Goal: Task Accomplishment & Management: Complete application form

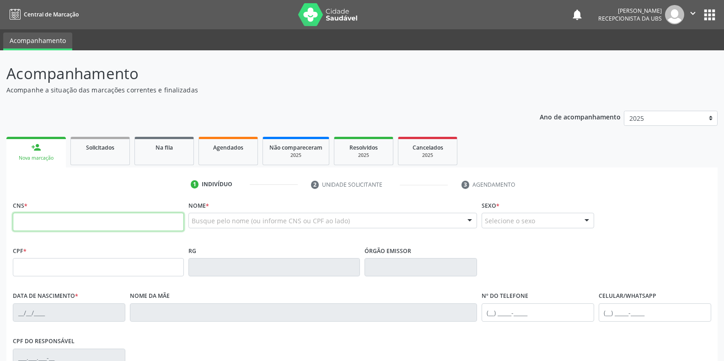
click at [118, 213] on input "text" at bounding box center [98, 222] width 171 height 18
click at [59, 213] on input "text" at bounding box center [98, 222] width 171 height 18
click at [34, 199] on div "CNS *" at bounding box center [98, 215] width 171 height 32
click at [36, 213] on input "text" at bounding box center [98, 222] width 171 height 18
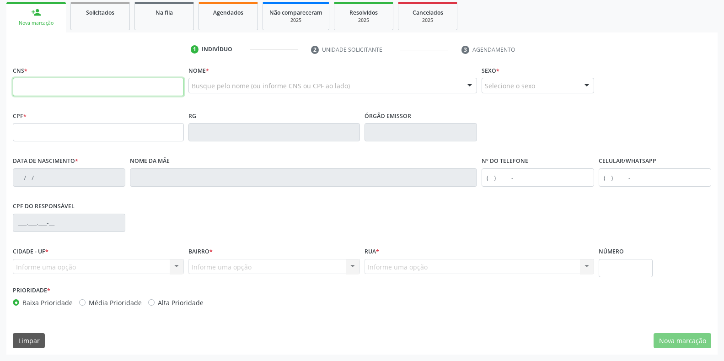
scroll to position [135, 0]
paste input "706 9071 1812 5534"
type input "706 9071 1812 5534"
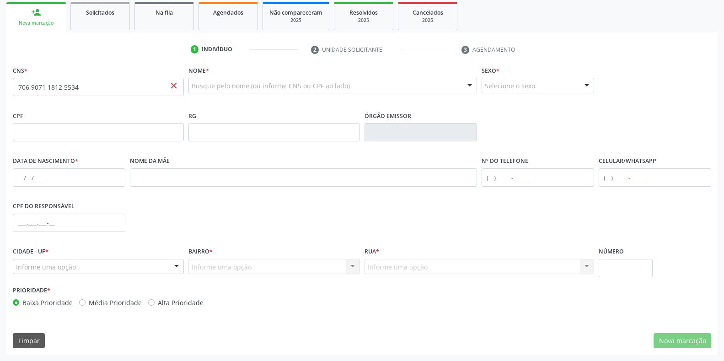
click at [172, 87] on span "close" at bounding box center [174, 85] width 10 height 10
click at [172, 85] on span "close" at bounding box center [174, 85] width 10 height 10
drag, startPoint x: 141, startPoint y: 86, endPoint x: 0, endPoint y: 85, distance: 140.9
click at [0, 85] on div "Acompanhamento Acompanhe a situação das marcações correntes e finalizadas Relat…" at bounding box center [362, 137] width 724 height 445
click at [236, 91] on div "Busque pelo nome (ou informe CNS ou CPF ao lado)" at bounding box center [332, 86] width 288 height 16
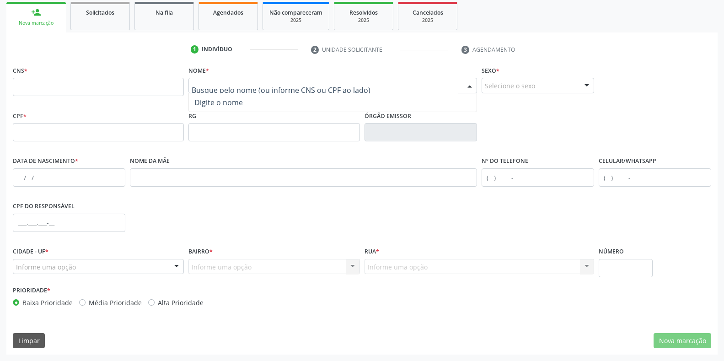
click at [241, 83] on input "text" at bounding box center [325, 90] width 266 height 18
paste input "Dulcilene [PERSON_NAME]"
type input "Dulcilene [PERSON_NAME]"
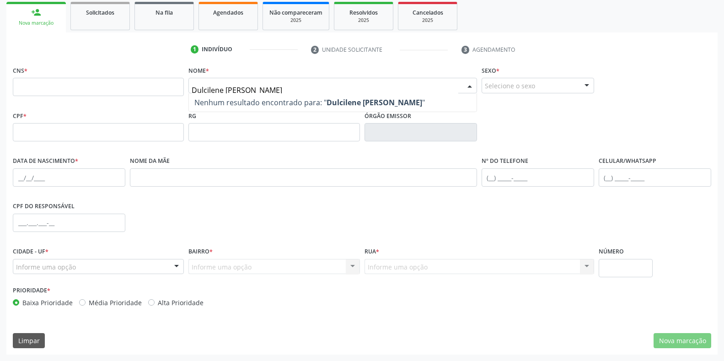
drag, startPoint x: 307, startPoint y: 86, endPoint x: 166, endPoint y: 85, distance: 140.9
click at [166, 85] on div "CNS * Nome * Dulcilene Maria dos Santos Silva Nenhum resultado encontrado para:…" at bounding box center [362, 86] width 703 height 45
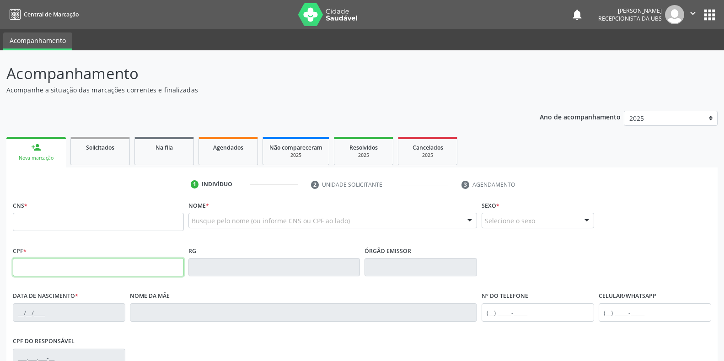
click at [131, 272] on input "text" at bounding box center [98, 267] width 171 height 18
paste input "103.517.144-99"
type input "103.517.144-99"
type input "706 9071 1812 5534"
type input "[DATE]"
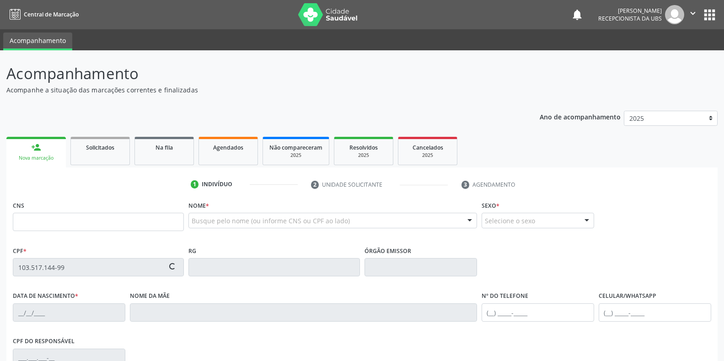
type input "[PERSON_NAME]"
type input "[PHONE_NUMBER]"
type input "S/N"
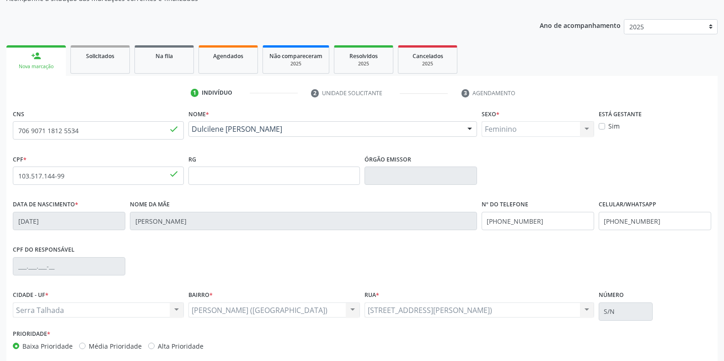
scroll to position [135, 0]
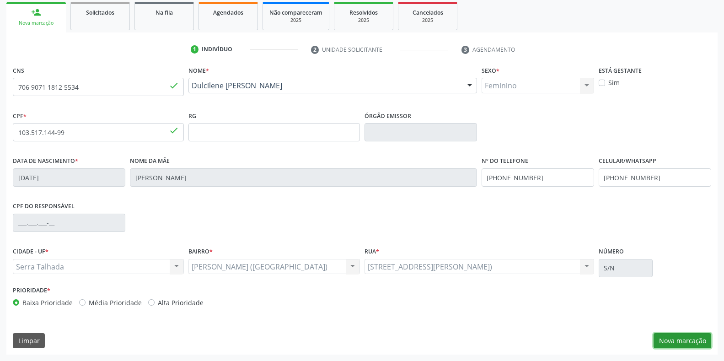
click at [668, 342] on button "Nova marcação" at bounding box center [683, 341] width 58 height 16
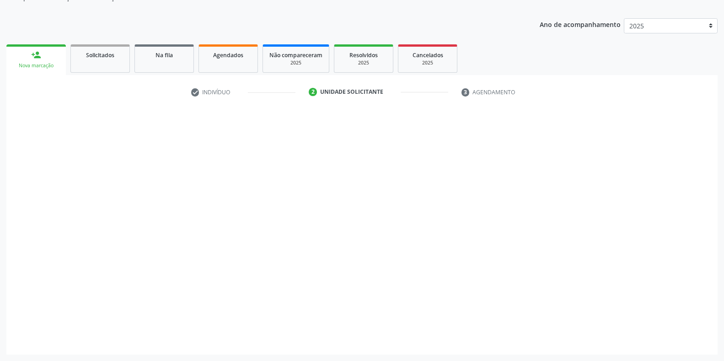
scroll to position [92, 0]
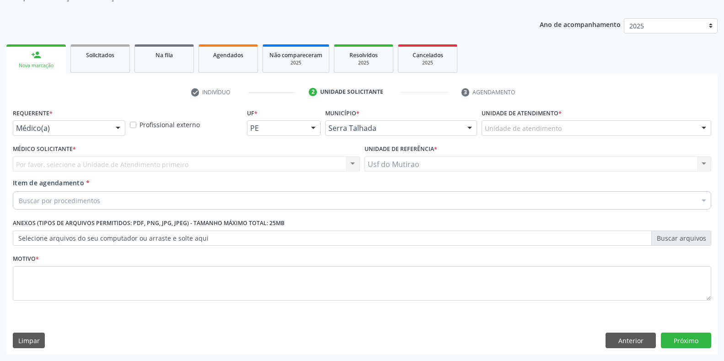
click at [119, 133] on div at bounding box center [118, 129] width 14 height 16
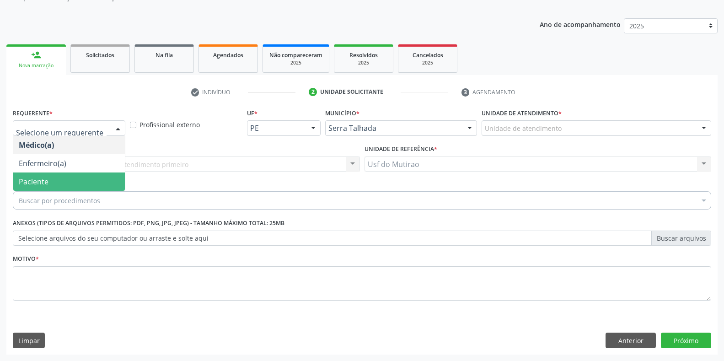
click at [107, 176] on span "Paciente" at bounding box center [69, 181] width 112 height 18
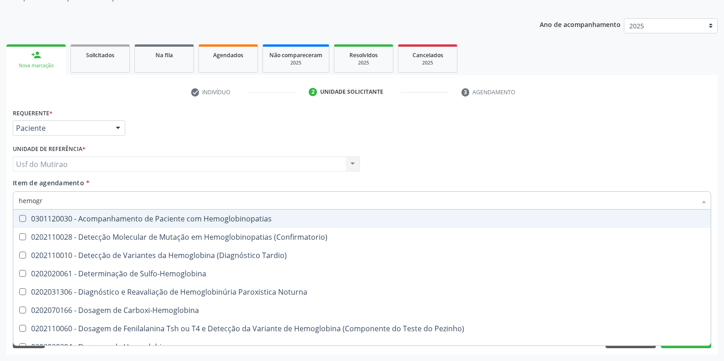
type input "hemogra"
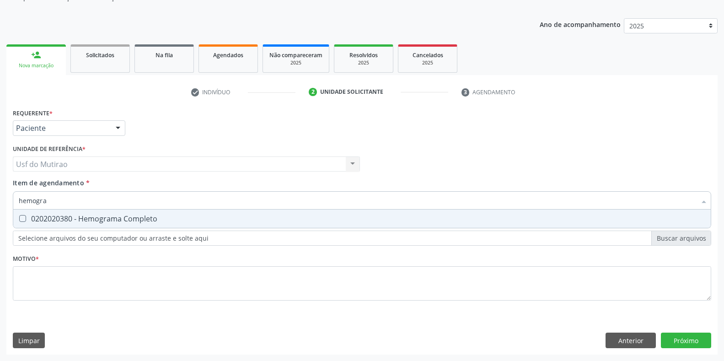
click at [69, 218] on div "0202020380 - Hemograma Completo" at bounding box center [362, 218] width 687 height 7
checkbox Completo "true"
drag, startPoint x: 79, startPoint y: 207, endPoint x: 0, endPoint y: 205, distance: 78.7
click at [0, 205] on div "Acompanhamento Acompanhe a situação das marcações correntes e finalizadas Relat…" at bounding box center [362, 159] width 724 height 403
type input "glico"
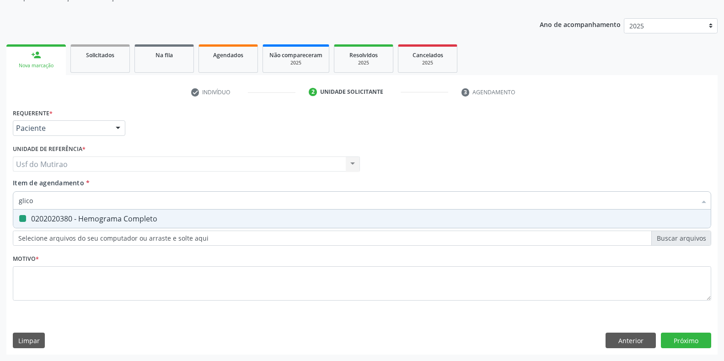
checkbox Completo "false"
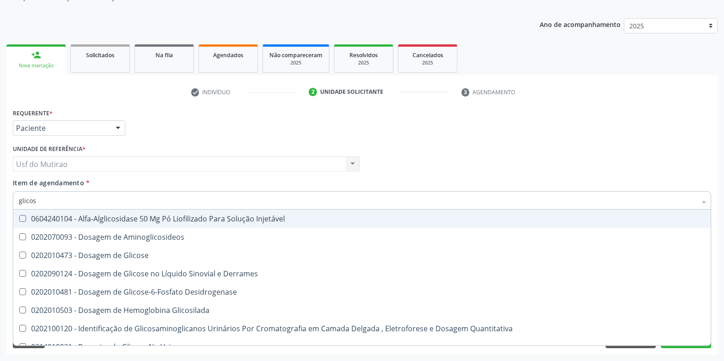
type input "glicose"
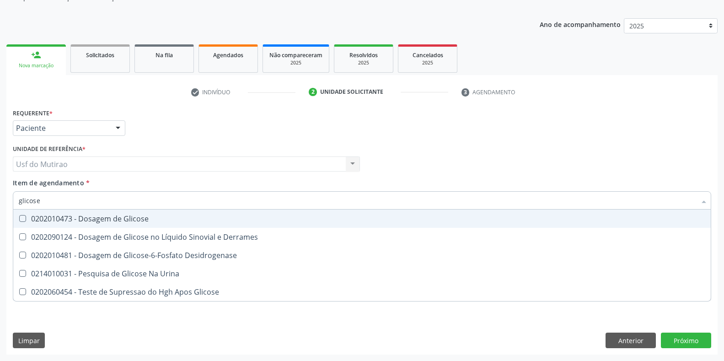
click at [42, 222] on div "0202010473 - Dosagem de Glicose" at bounding box center [362, 218] width 687 height 7
checkbox Glicose "true"
drag, startPoint x: 53, startPoint y: 203, endPoint x: 0, endPoint y: 193, distance: 54.0
click at [0, 193] on div "Acompanhamento Acompanhe a situação das marcações correntes e finalizadas Relat…" at bounding box center [362, 159] width 724 height 403
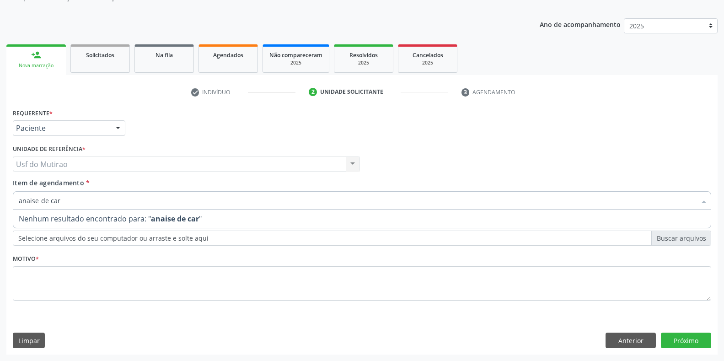
type input "analise de car"
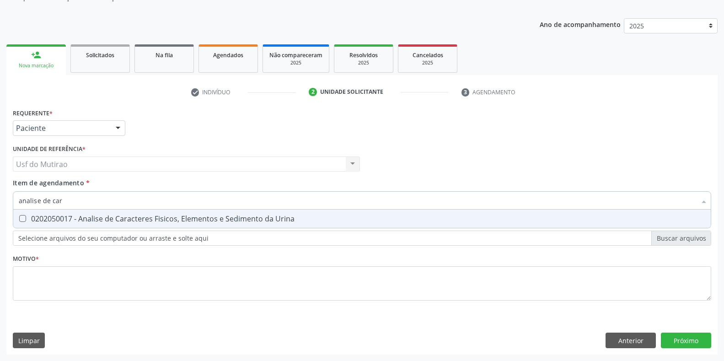
click at [95, 216] on div "0202050017 - Analise de Caracteres Fisicos, Elementos e Sedimento da Urina" at bounding box center [362, 218] width 687 height 7
checkbox Urina "true"
drag, startPoint x: 96, startPoint y: 202, endPoint x: 12, endPoint y: 200, distance: 83.7
click at [12, 200] on div "Item de agendamento * analise de car Desfazer seleção 0202050017 - Analise de C…" at bounding box center [362, 195] width 703 height 35
type input "tg"
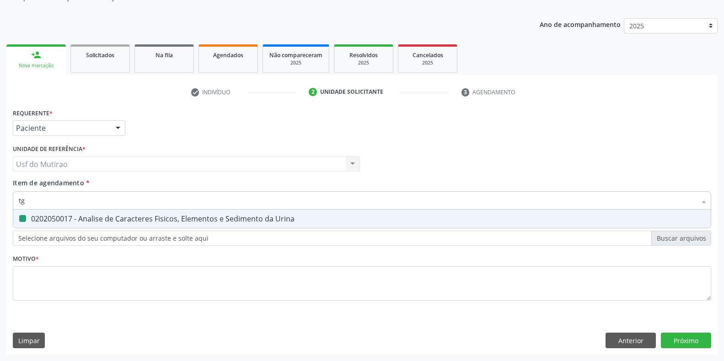
checkbox Urina "false"
type input "tgo"
click at [45, 217] on div "0202010643 - Dosagem de Transaminase Glutamico-Oxalacetica (Tgo)" at bounding box center [362, 218] width 687 height 7
checkbox \(Tgo\) "true"
click at [52, 205] on input "tgo" at bounding box center [357, 200] width 677 height 18
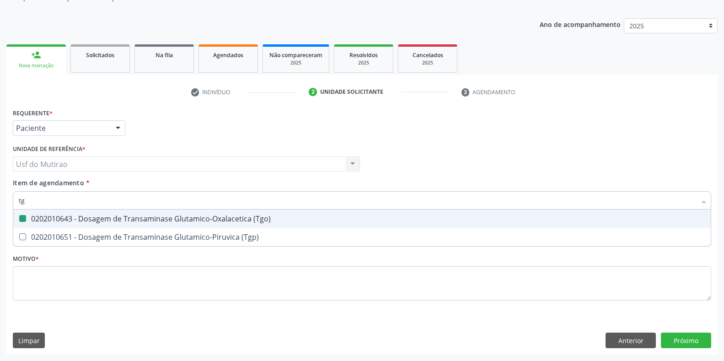
type input "tgp"
click at [54, 220] on div "0202010651 - Dosagem de Transaminase Glutamico-Piruvica (Tgp)" at bounding box center [362, 218] width 687 height 7
checkbox \(Tgp\) "true"
drag, startPoint x: 59, startPoint y: 204, endPoint x: 0, endPoint y: 203, distance: 59.0
click at [0, 203] on div "Acompanhamento Acompanhe a situação das marcações correntes e finalizadas Relat…" at bounding box center [362, 159] width 724 height 403
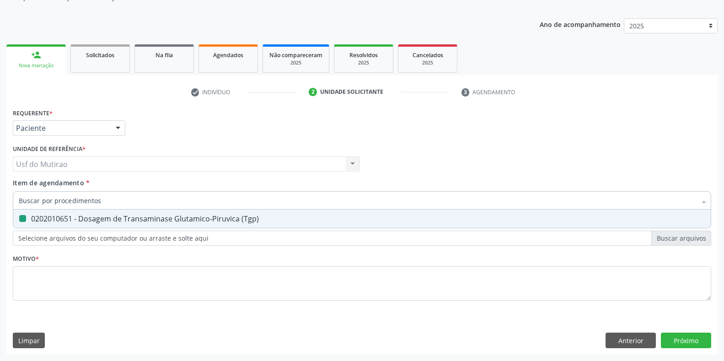
checkbox \(Tgp\) "false"
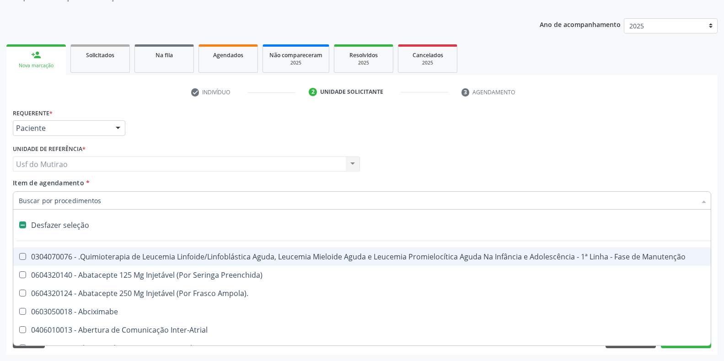
click at [194, 135] on div "Requerente * Paciente Médico(a) Enfermeiro(a) Paciente Nenhum resultado encontr…" at bounding box center [362, 124] width 703 height 36
checkbox Preenchida\) "true"
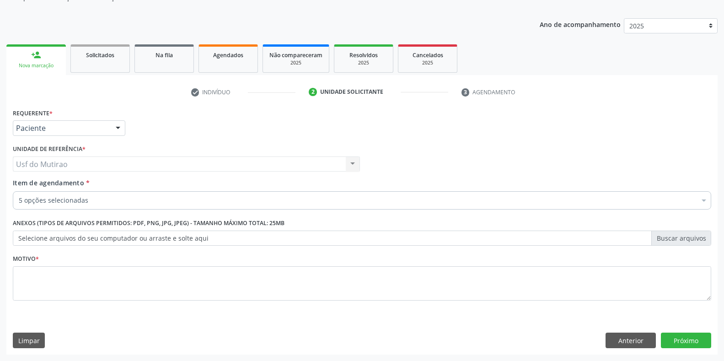
scroll to position [0, 0]
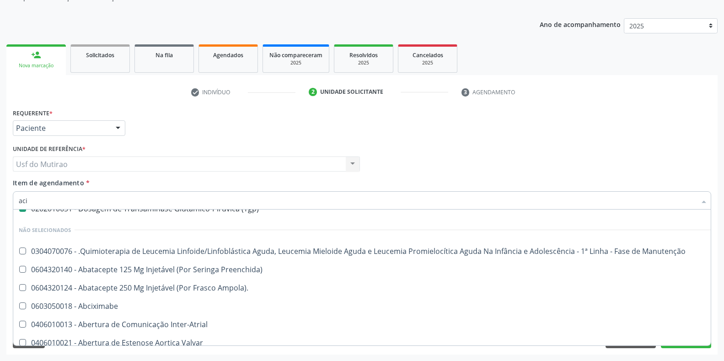
type input "acid"
checkbox Completo "false"
checkbox Glicose "false"
checkbox \(Tgo\) "false"
checkbox \(Tgp\) "false"
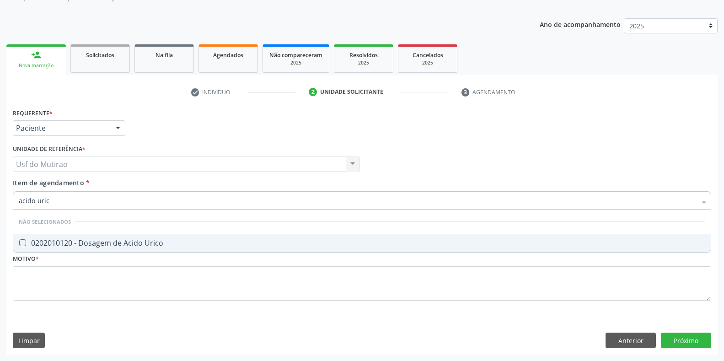
type input "acido urico"
click at [103, 241] on div "0202010120 - Dosagem de Acido Urico" at bounding box center [362, 242] width 687 height 7
checkbox Urico "true"
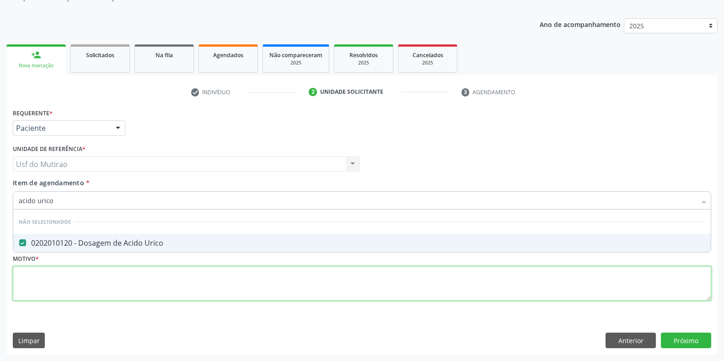
click at [108, 284] on div "Requerente * Paciente Médico(a) Enfermeiro(a) Paciente Nenhum resultado encontr…" at bounding box center [362, 209] width 698 height 207
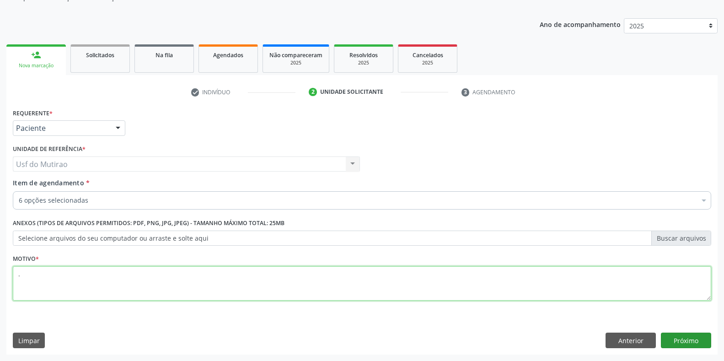
type textarea "."
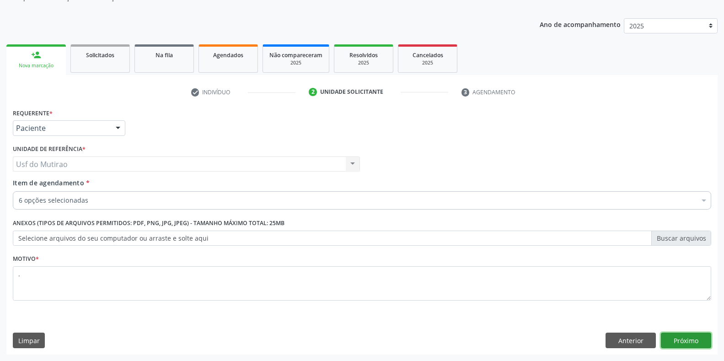
click at [692, 342] on button "Próximo" at bounding box center [686, 341] width 50 height 16
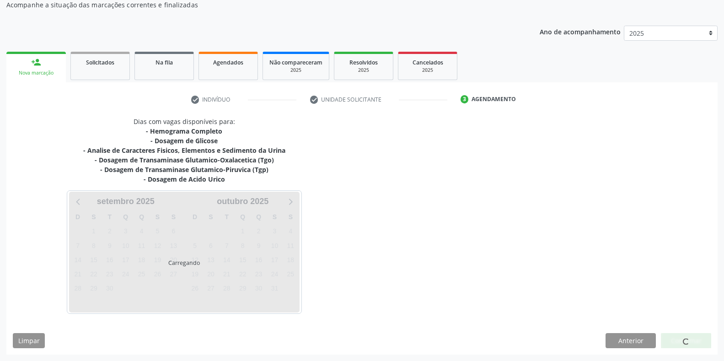
scroll to position [85, 0]
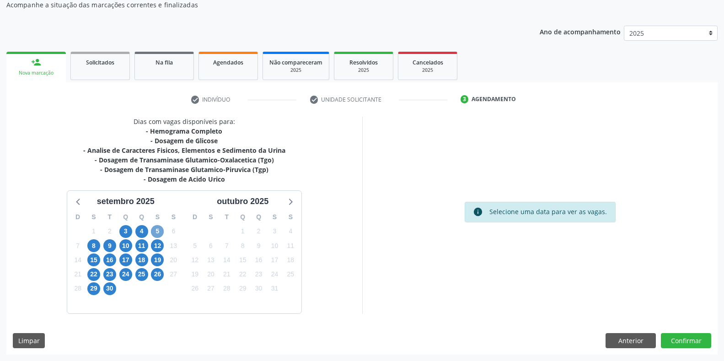
click at [157, 230] on span "5" at bounding box center [157, 231] width 13 height 13
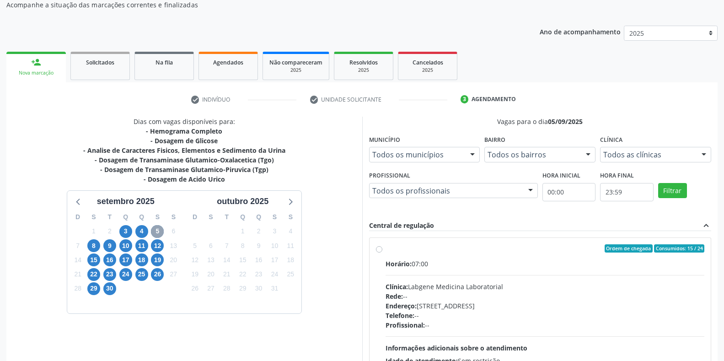
scroll to position [169, 0]
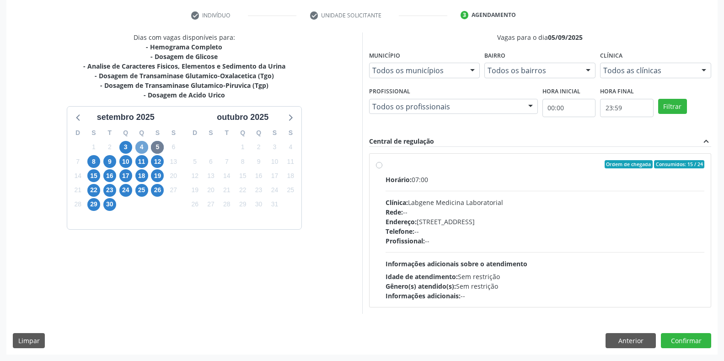
click at [140, 145] on span "4" at bounding box center [141, 147] width 13 height 13
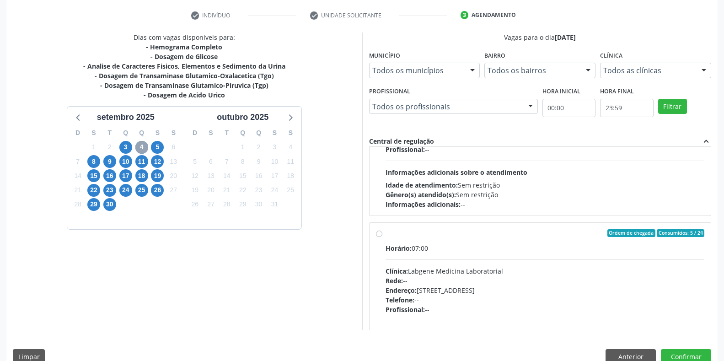
scroll to position [0, 0]
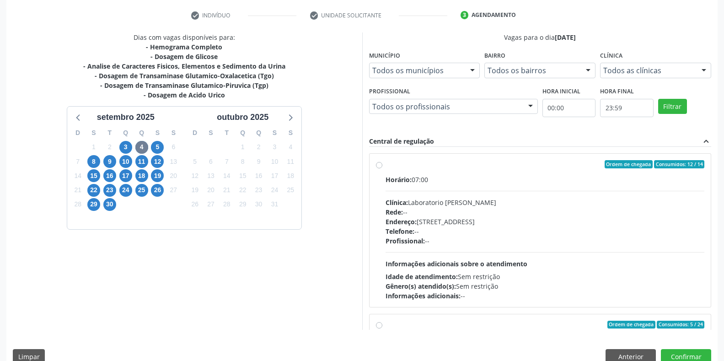
click at [452, 236] on div "Profissional: --" at bounding box center [545, 241] width 319 height 10
click at [382, 168] on input "Ordem de chegada Consumidos: 12 / 14 Horário: 07:00 Clínica: Laboratorio [PERSO…" at bounding box center [379, 164] width 6 height 8
radio input "true"
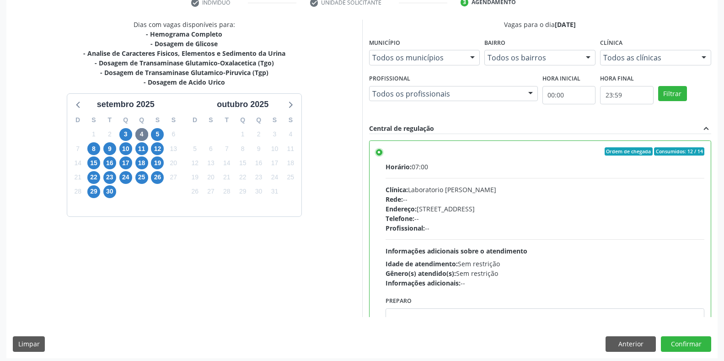
scroll to position [186, 0]
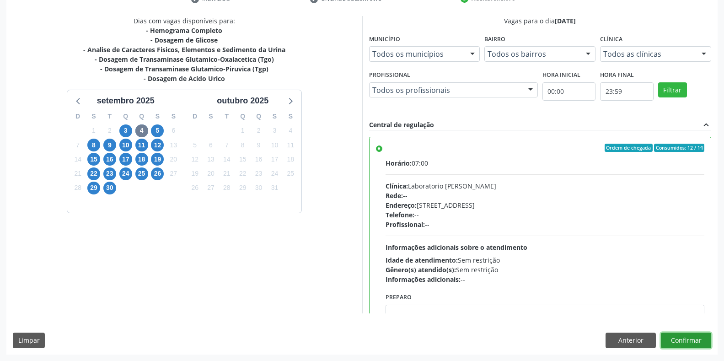
click at [690, 340] on button "Confirmar" at bounding box center [686, 341] width 50 height 16
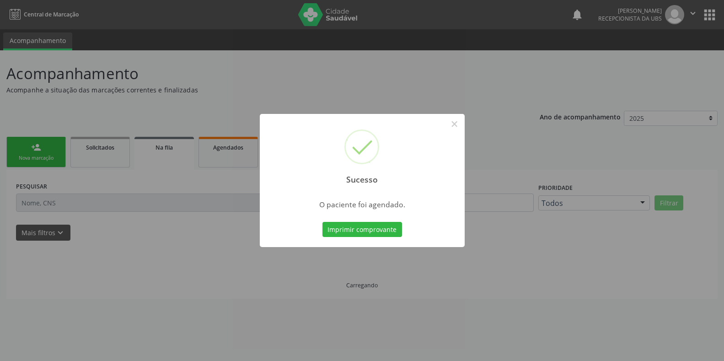
scroll to position [0, 0]
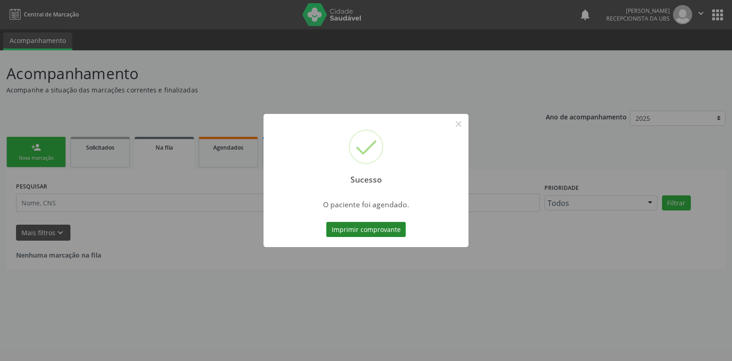
click at [340, 236] on button "Imprimir comprovante" at bounding box center [366, 230] width 80 height 16
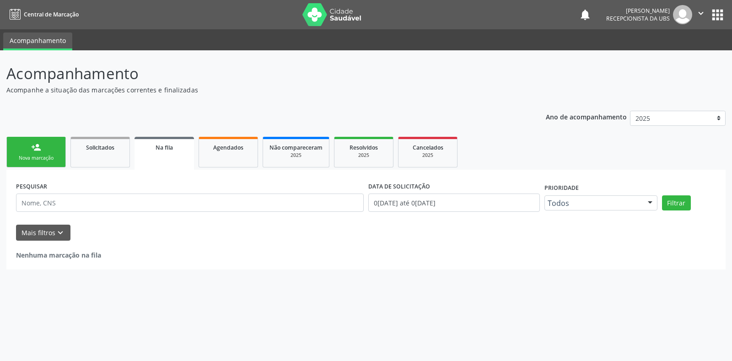
click at [36, 151] on div "person_add" at bounding box center [36, 147] width 10 height 10
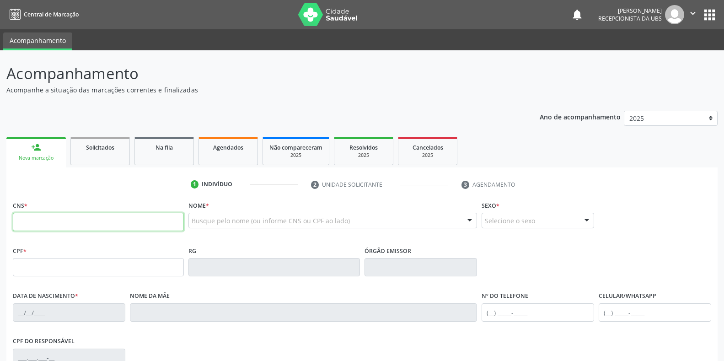
click at [107, 225] on input "text" at bounding box center [98, 222] width 171 height 18
paste input "103 5171 4499"
type input "103 5171 4499"
drag, startPoint x: 107, startPoint y: 225, endPoint x: 0, endPoint y: 224, distance: 107.0
click at [0, 224] on div "Acompanhamento Acompanhe a situação das marcações correntes e finalizadas Relat…" at bounding box center [362, 272] width 724 height 445
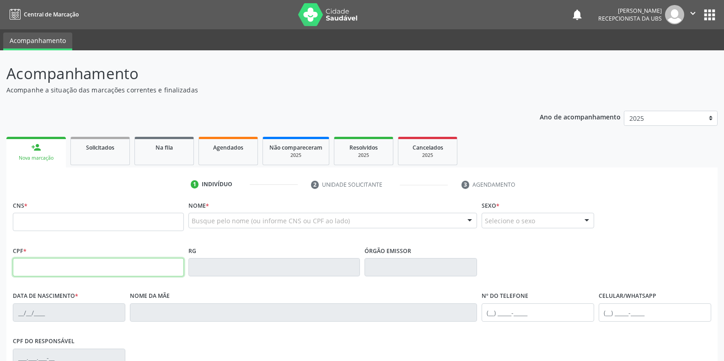
click at [56, 271] on input "text" at bounding box center [98, 267] width 171 height 18
paste input "103.517.144-99"
type input "103.517.144-99"
type input "706 9071 1812 5534"
type input "[DATE]"
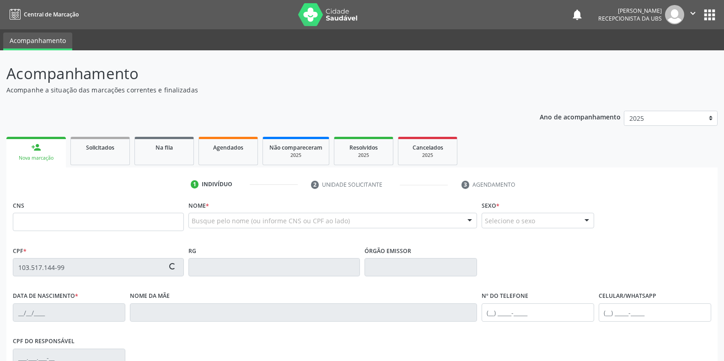
type input "[PERSON_NAME]"
type input "[PHONE_NUMBER]"
type input "S/N"
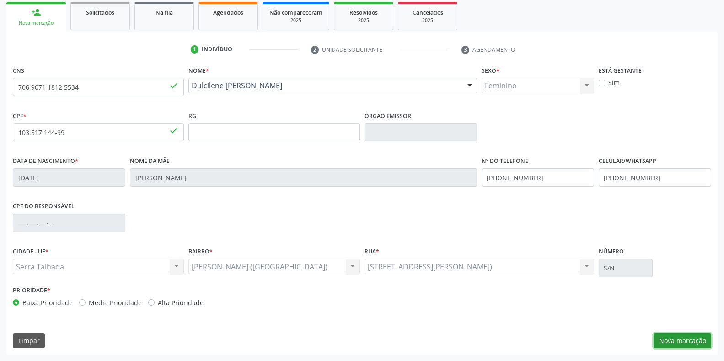
click at [663, 344] on button "Nova marcação" at bounding box center [683, 341] width 58 height 16
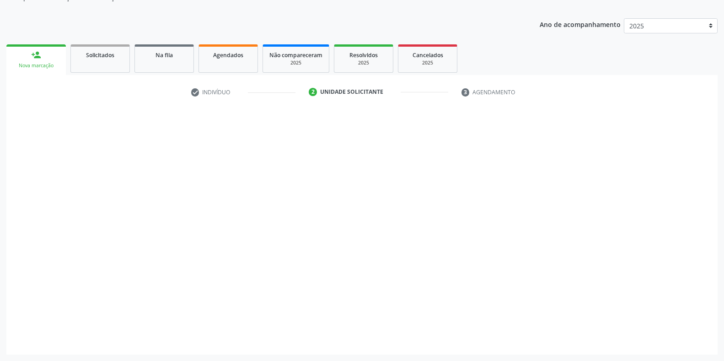
scroll to position [92, 0]
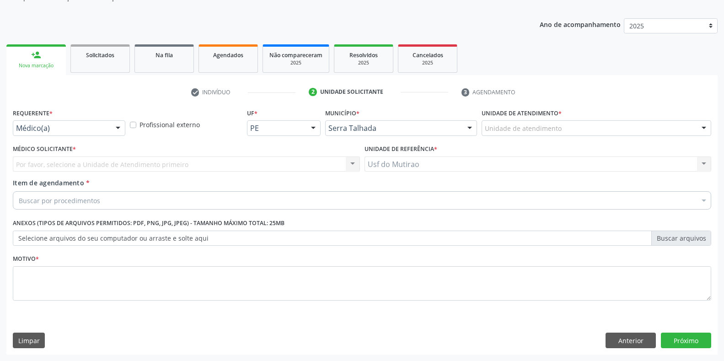
click at [80, 134] on div "Médico(a)" at bounding box center [69, 128] width 113 height 16
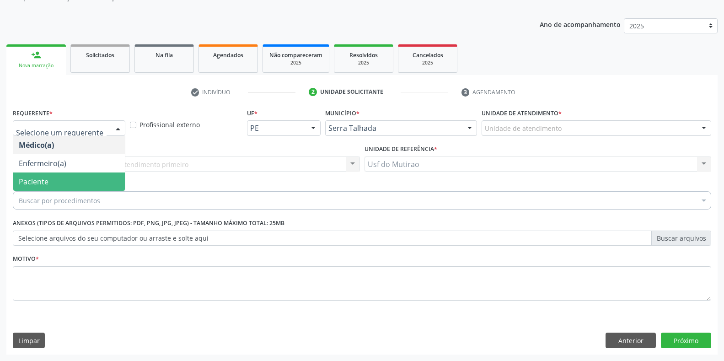
click at [54, 182] on span "Paciente" at bounding box center [69, 181] width 112 height 18
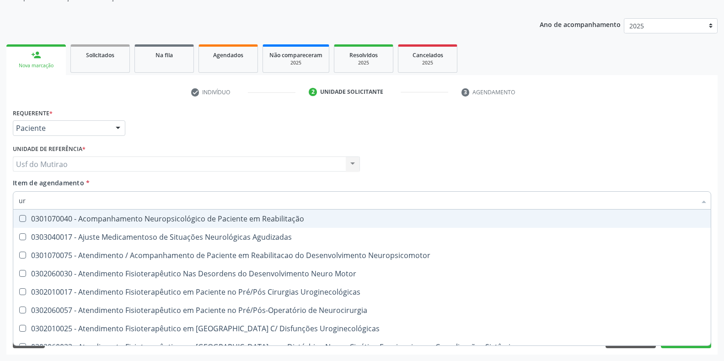
type input "u"
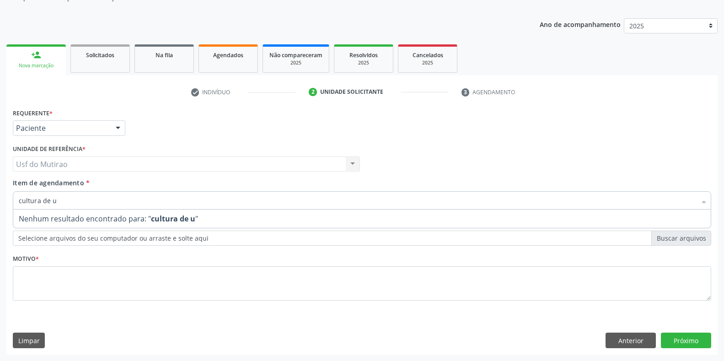
type input "cultura de"
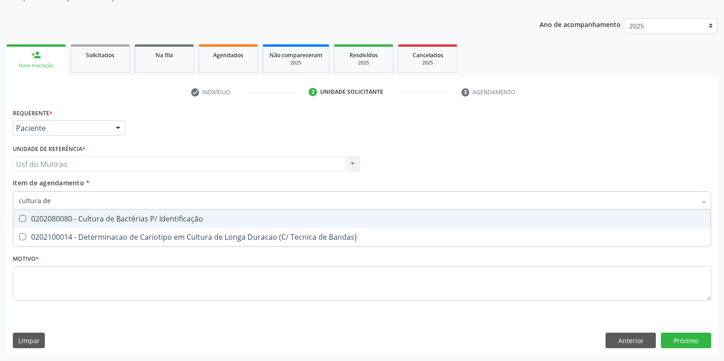
click at [83, 222] on div "0202080080 - Cultura de Bactérias P/ Identificação" at bounding box center [362, 218] width 687 height 7
checkbox Identificação "true"
click at [89, 201] on input "cultura de" at bounding box center [357, 200] width 677 height 18
drag, startPoint x: 89, startPoint y: 201, endPoint x: 0, endPoint y: 196, distance: 88.9
click at [0, 196] on div "Acompanhamento Acompanhe a situação das marcações correntes e finalizadas Relat…" at bounding box center [362, 159] width 724 height 403
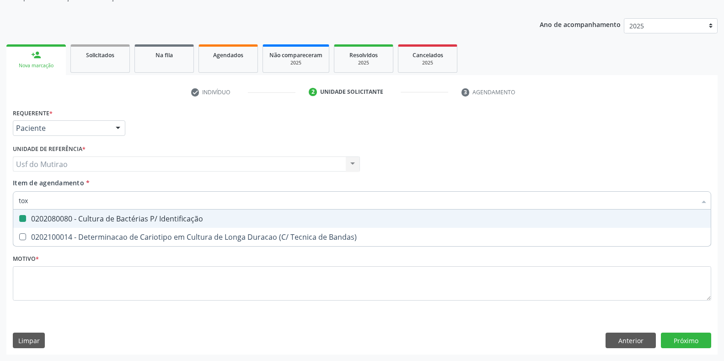
type input "toxo"
checkbox Identificação "false"
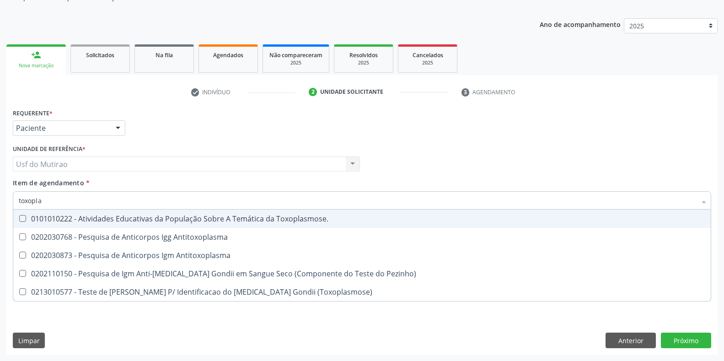
type input "toxoplas"
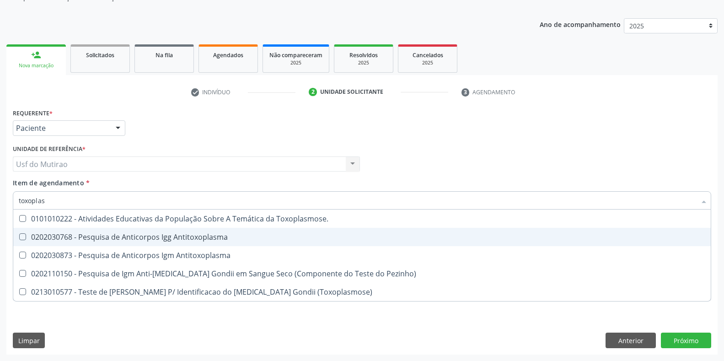
click at [58, 234] on div "0202030768 - Pesquisa de Anticorpos Igg Antitoxoplasma" at bounding box center [362, 236] width 687 height 7
checkbox Antitoxoplasma "true"
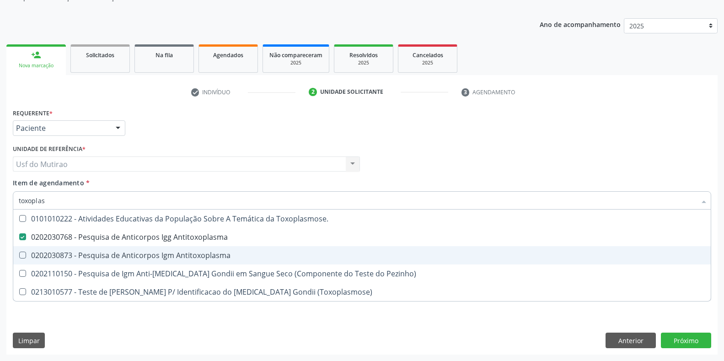
click at [59, 256] on div "0202030873 - Pesquisa de Anticorpos Igm Antitoxoplasma" at bounding box center [362, 255] width 687 height 7
checkbox Antitoxoplasma "true"
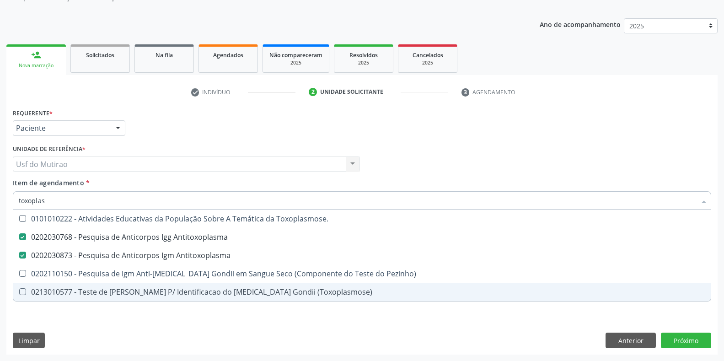
click at [185, 334] on div "Requerente * Paciente Médico(a) Enfermeiro(a) Paciente Nenhum resultado encontr…" at bounding box center [361, 230] width 711 height 248
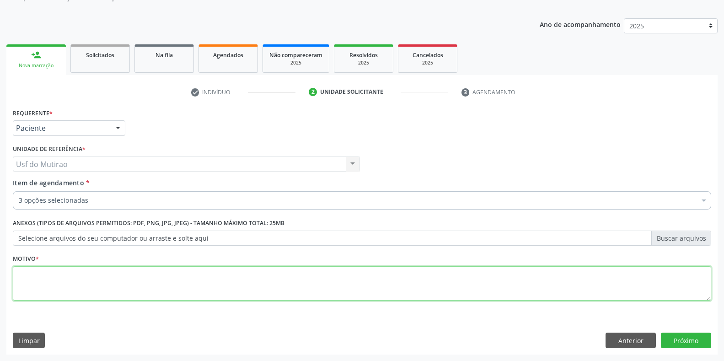
click at [153, 285] on textarea at bounding box center [362, 283] width 698 height 35
type textarea "."
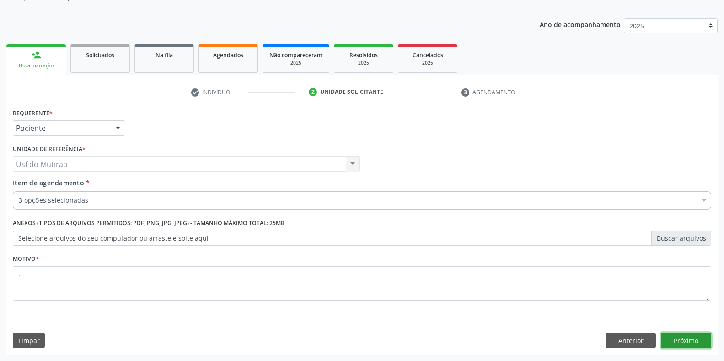
click at [680, 339] on button "Próximo" at bounding box center [686, 341] width 50 height 16
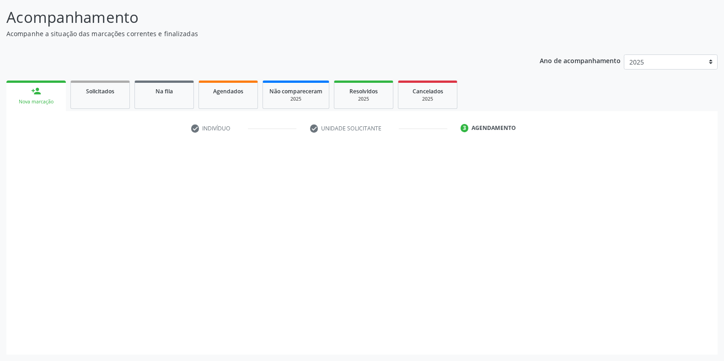
scroll to position [56, 0]
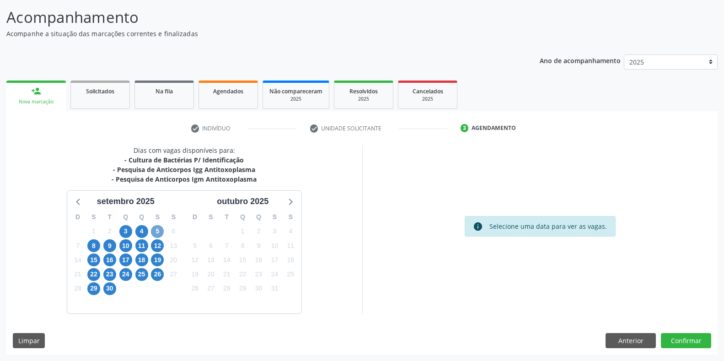
click at [152, 230] on span "5" at bounding box center [157, 231] width 13 height 13
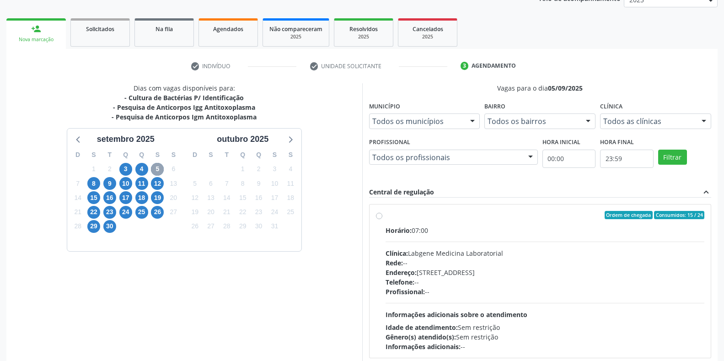
scroll to position [148, 0]
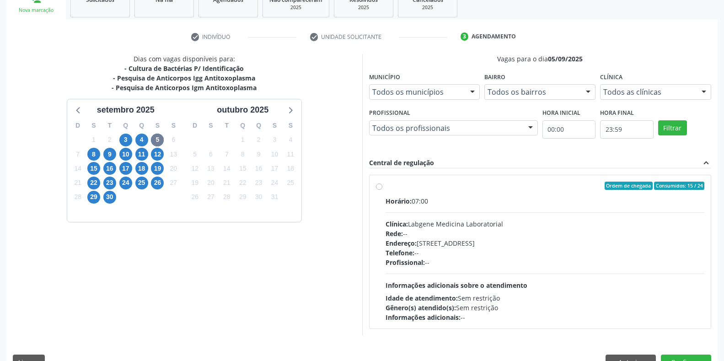
click at [385, 214] on div "Ordem de chegada Consumidos: 15 / 24 Horário: 07:00 Clínica: Labgene Medicina L…" at bounding box center [540, 252] width 329 height 140
radio input "true"
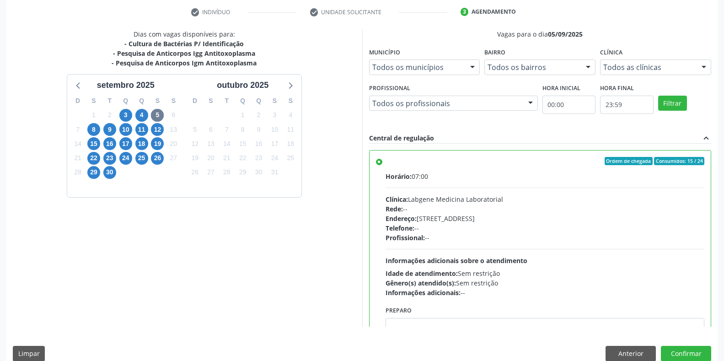
scroll to position [186, 0]
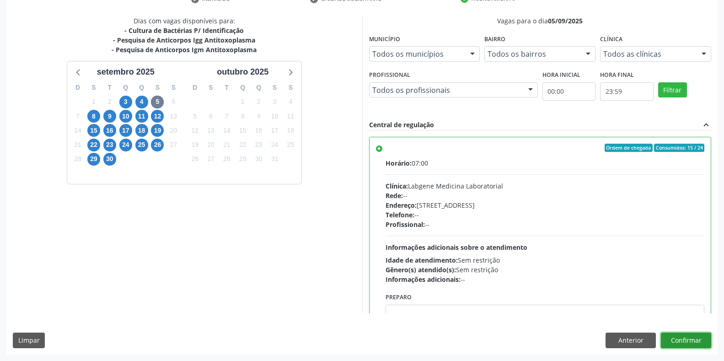
click at [702, 341] on button "Confirmar" at bounding box center [686, 341] width 50 height 16
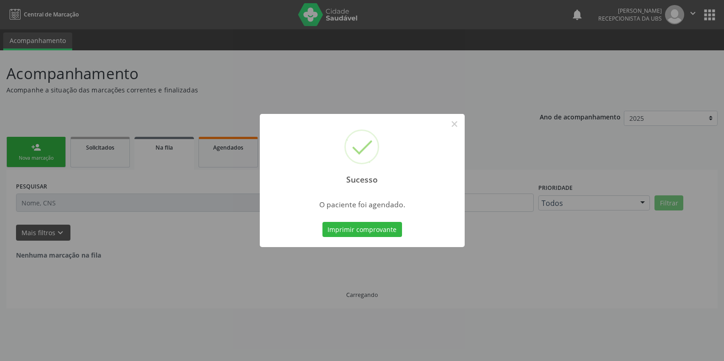
scroll to position [0, 0]
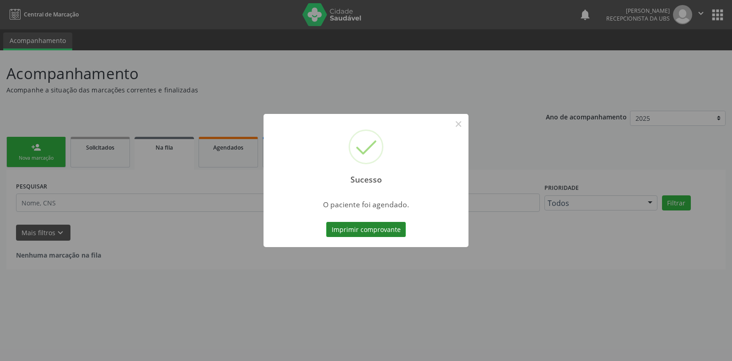
click at [386, 235] on button "Imprimir comprovante" at bounding box center [366, 230] width 80 height 16
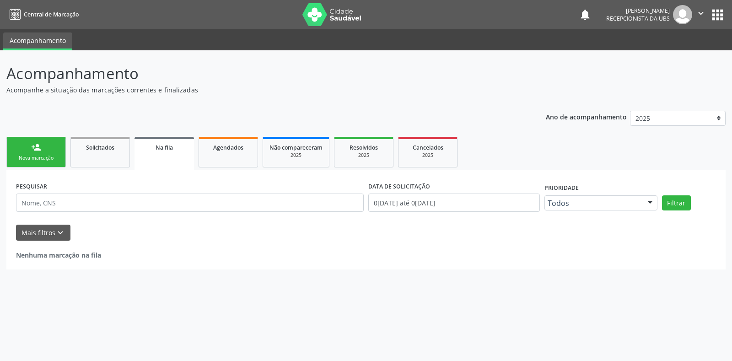
click at [48, 155] on div "Nova marcação" at bounding box center [36, 158] width 46 height 7
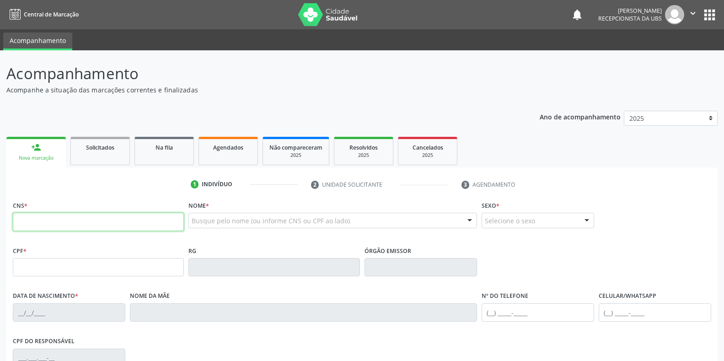
click at [134, 223] on input "text" at bounding box center [98, 222] width 171 height 18
paste input "708 1095 3382 5935"
type input "708 1095 3382 5935"
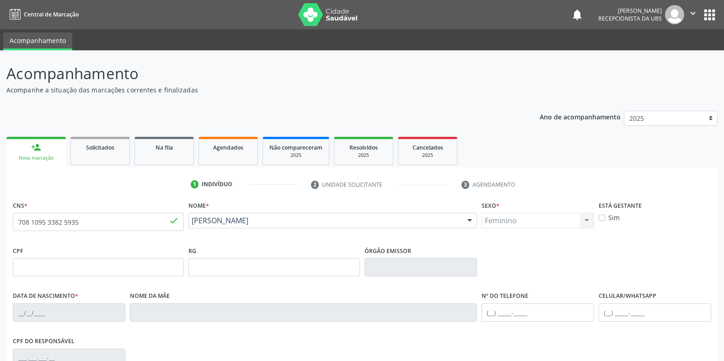
type input "[DATE]"
type input "[DATE][PERSON_NAME]"
type input "[PHONE_NUMBER]"
type input "L14"
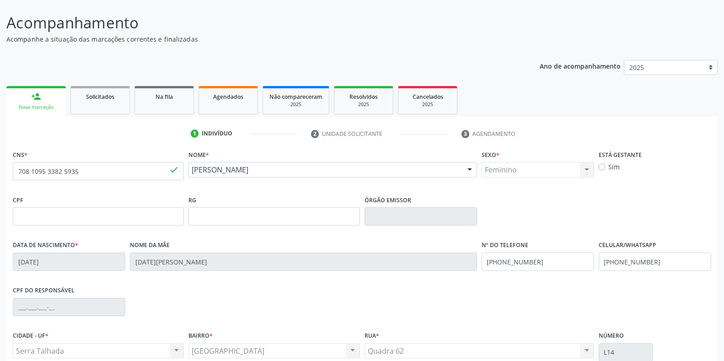
scroll to position [135, 0]
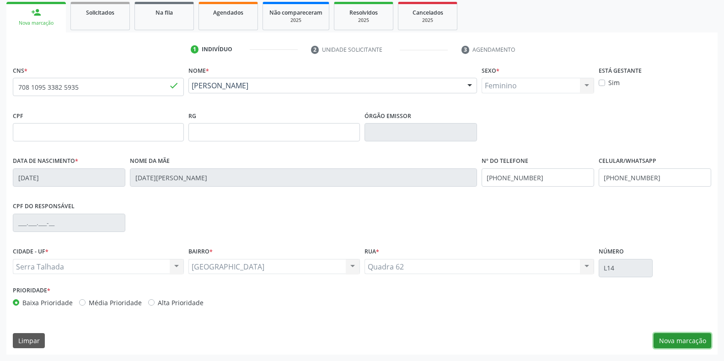
click at [678, 338] on button "Nova marcação" at bounding box center [683, 341] width 58 height 16
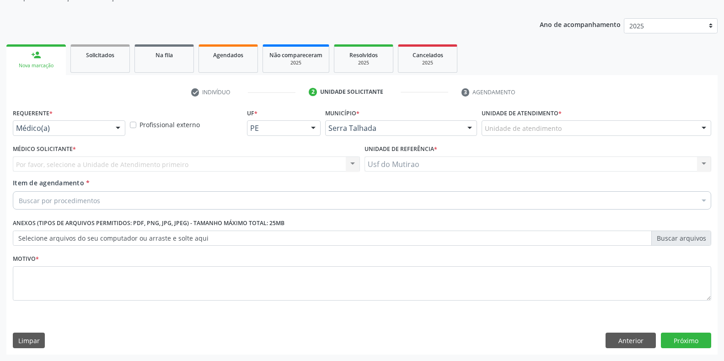
scroll to position [92, 0]
click at [93, 134] on div "Médico(a)" at bounding box center [69, 128] width 113 height 16
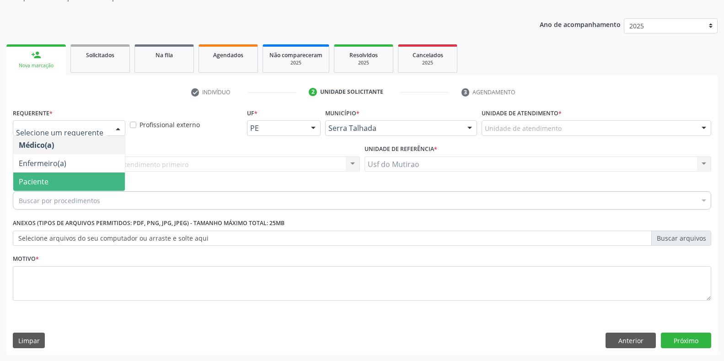
click at [34, 182] on span "Paciente" at bounding box center [34, 182] width 30 height 10
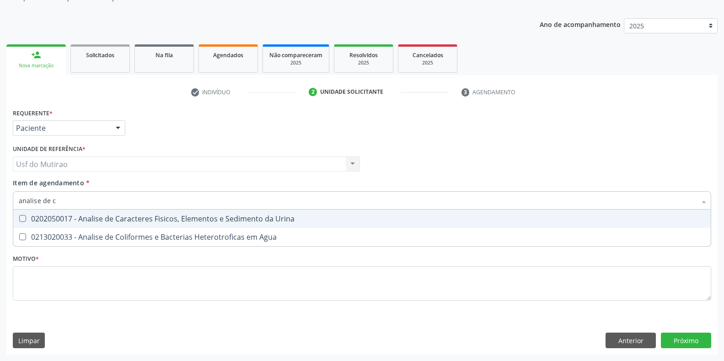
type input "analise de ca"
click at [99, 216] on div "0202050017 - Analise de Caracteres Fisicos, Elementos e Sedimento da Urina" at bounding box center [362, 218] width 687 height 7
checkbox Urina "true"
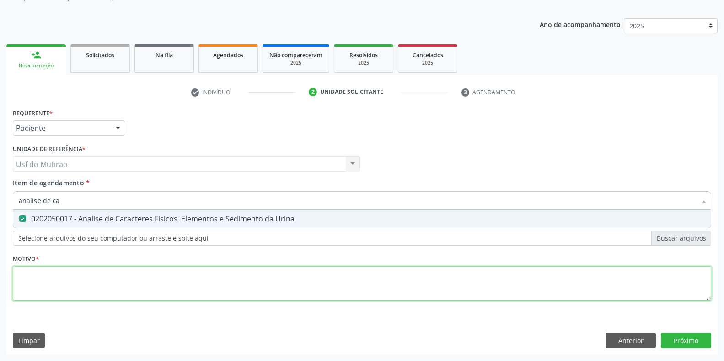
click at [83, 274] on div "Requerente * Paciente Médico(a) Enfermeiro(a) Paciente Nenhum resultado encontr…" at bounding box center [362, 209] width 698 height 207
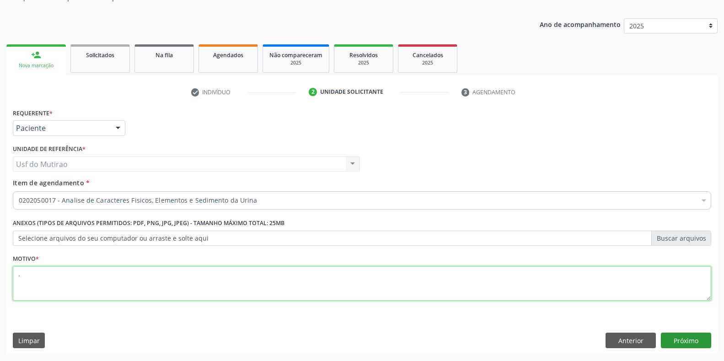
type textarea "."
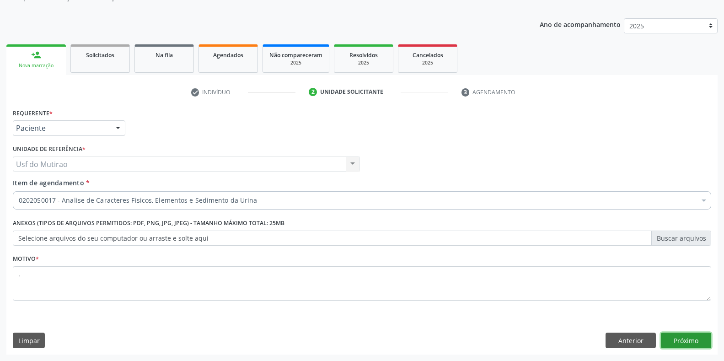
click at [687, 342] on button "Próximo" at bounding box center [686, 341] width 50 height 16
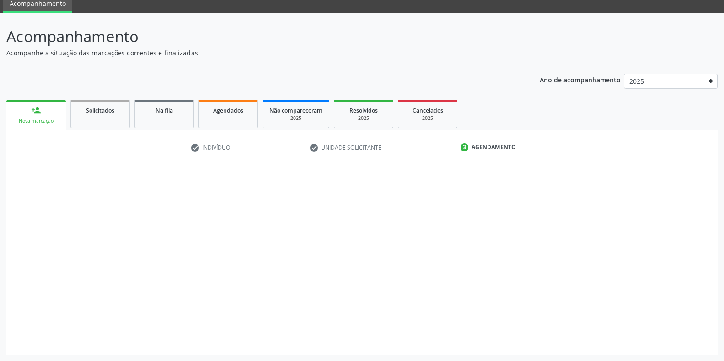
scroll to position [37, 0]
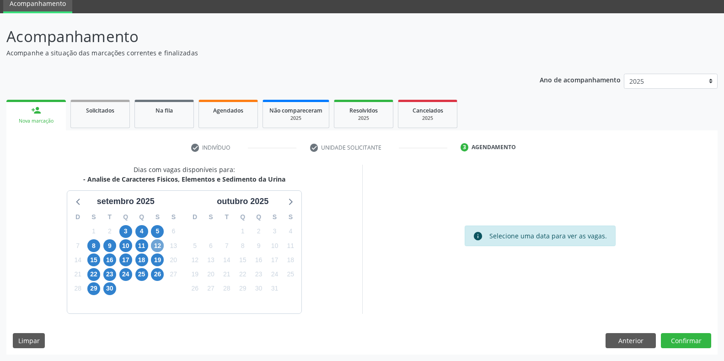
click at [156, 248] on span "12" at bounding box center [157, 245] width 13 height 13
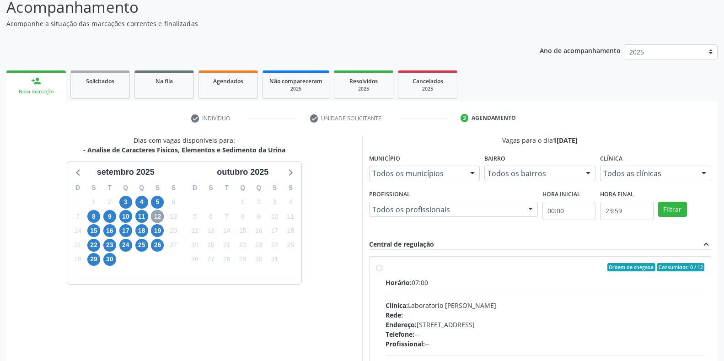
scroll to position [83, 0]
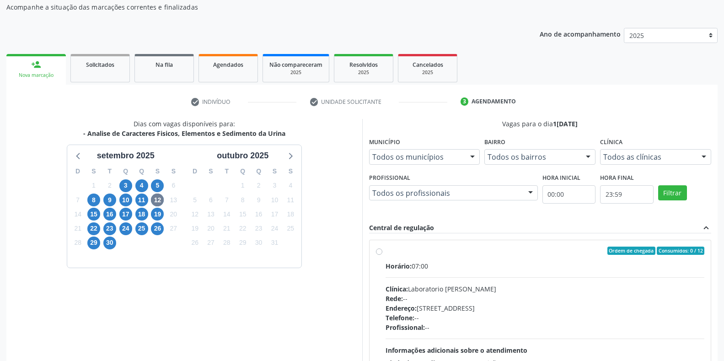
click at [429, 264] on div "Horário: 07:00" at bounding box center [545, 266] width 319 height 10
click at [382, 255] on input "Ordem de chegada Consumidos: 0 / 12 Horário: 07:00 Clínica: Laboratorio [PERSON…" at bounding box center [379, 251] width 6 height 8
radio input "true"
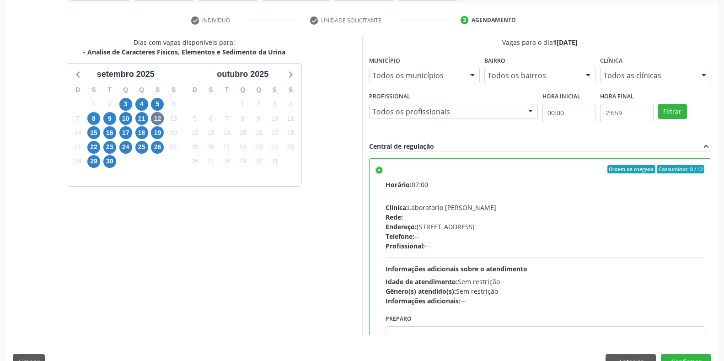
scroll to position [186, 0]
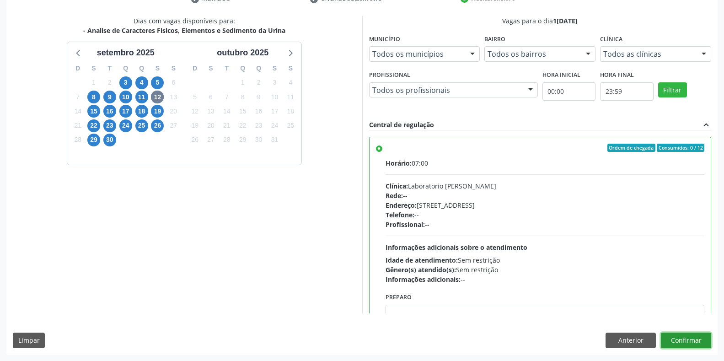
click at [675, 343] on button "Confirmar" at bounding box center [686, 341] width 50 height 16
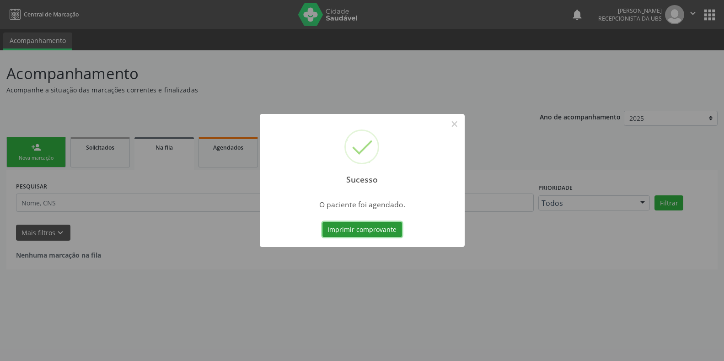
scroll to position [0, 0]
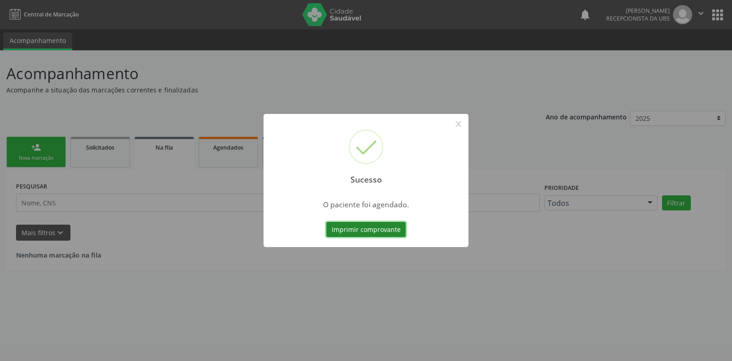
click at [389, 229] on button "Imprimir comprovante" at bounding box center [366, 230] width 80 height 16
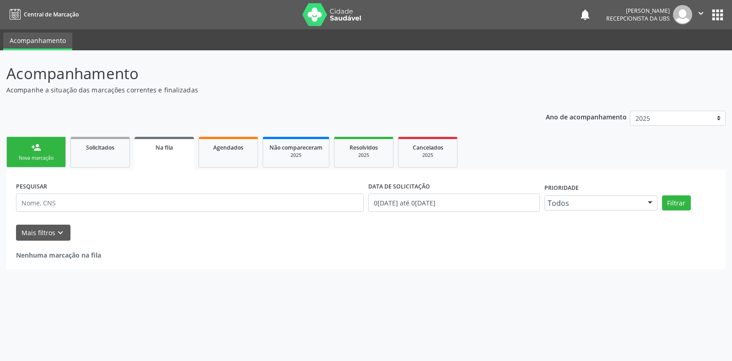
click at [51, 142] on link "person_add Nova marcação" at bounding box center [35, 152] width 59 height 31
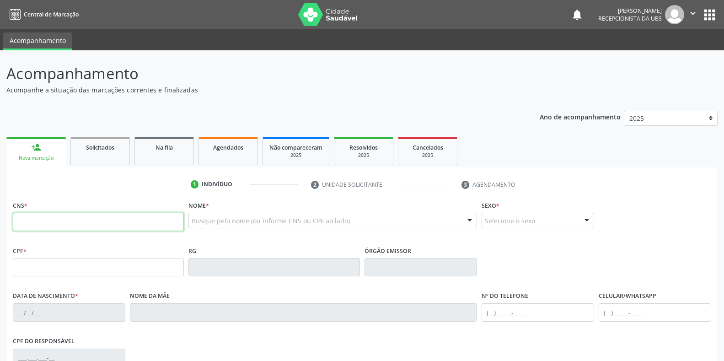
click at [58, 224] on input "text" at bounding box center [98, 222] width 171 height 18
paste input "708 1095 3382 5935"
type input "708 1095 3382 5935"
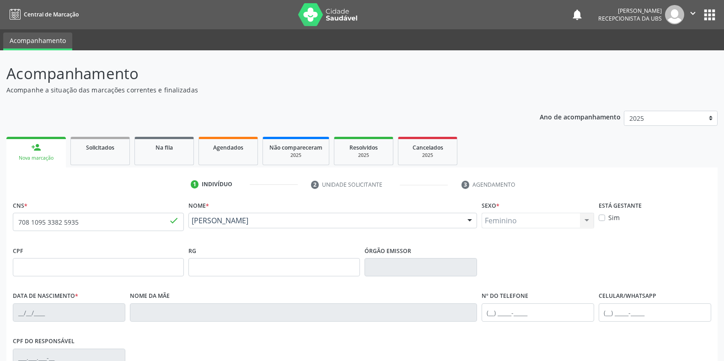
type input "[DATE]"
type input "[DATE][PERSON_NAME]"
type input "[PHONE_NUMBER]"
type input "L14"
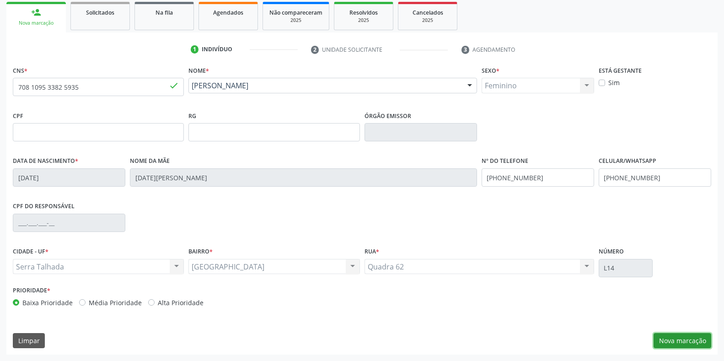
click at [672, 343] on button "Nova marcação" at bounding box center [683, 341] width 58 height 16
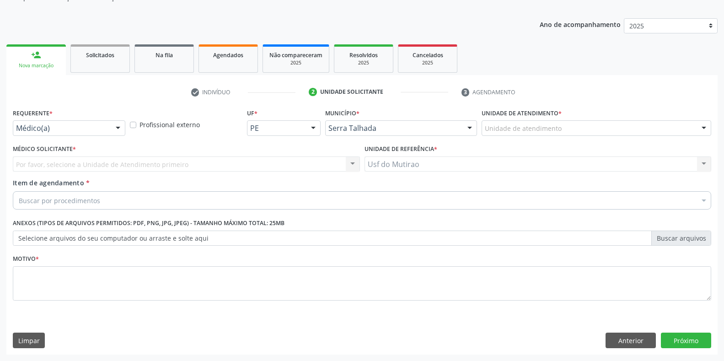
scroll to position [92, 0]
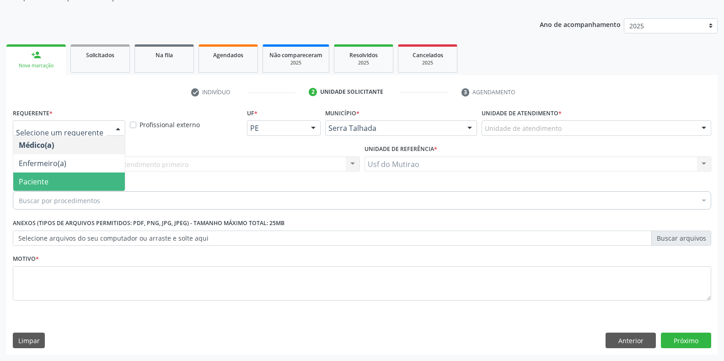
click at [34, 180] on span "Paciente" at bounding box center [34, 182] width 30 height 10
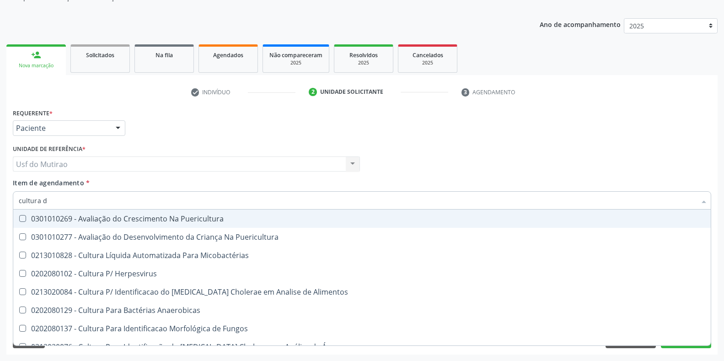
type input "cultura de"
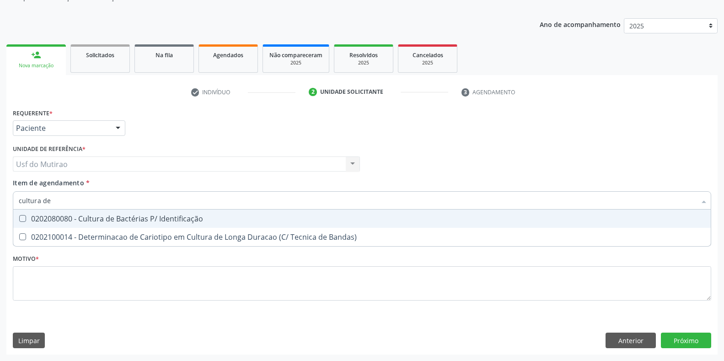
click at [79, 219] on div "0202080080 - Cultura de Bactérias P/ Identificação" at bounding box center [362, 218] width 687 height 7
checkbox Identificação "true"
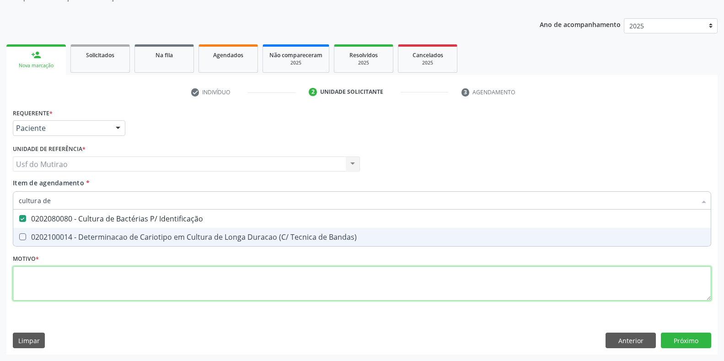
click at [88, 283] on div "Requerente * Paciente Médico(a) Enfermeiro(a) Paciente Nenhum resultado encontr…" at bounding box center [362, 209] width 698 height 207
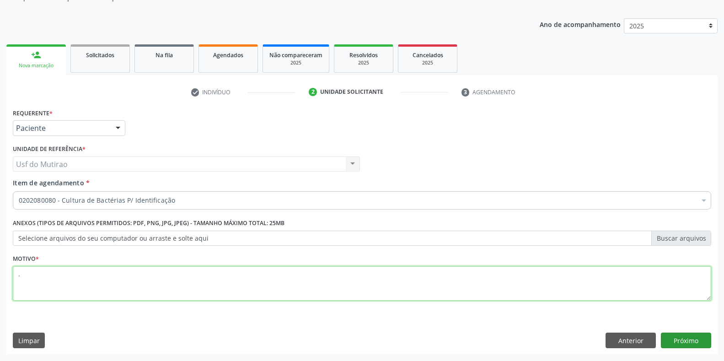
type textarea "."
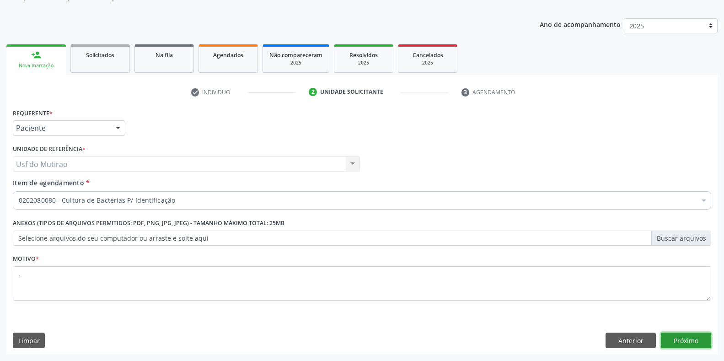
click at [676, 336] on button "Próximo" at bounding box center [686, 341] width 50 height 16
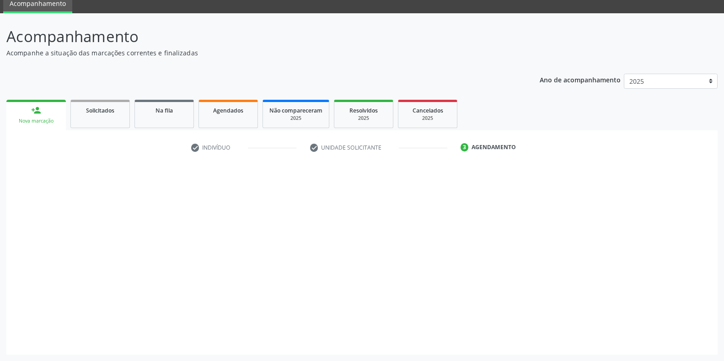
scroll to position [37, 0]
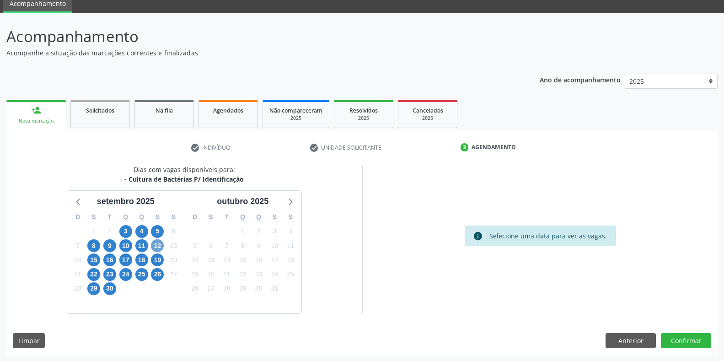
click at [160, 245] on span "12" at bounding box center [157, 245] width 13 height 13
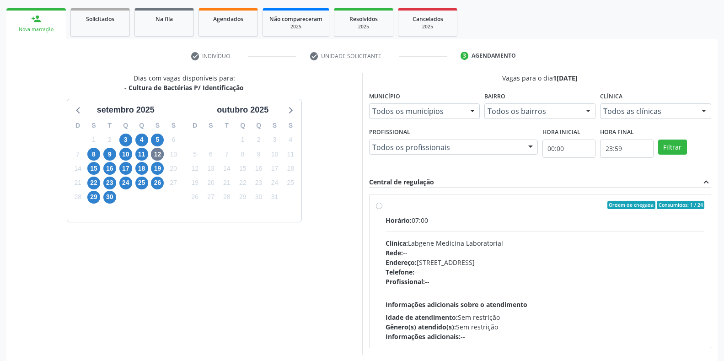
click at [404, 231] on hr at bounding box center [545, 231] width 319 height 0
click at [382, 209] on input "Ordem de chegada Consumidos: 1 / 24 Horário: 07:00 Clínica: Labgene Medicina La…" at bounding box center [379, 205] width 6 height 8
radio input "true"
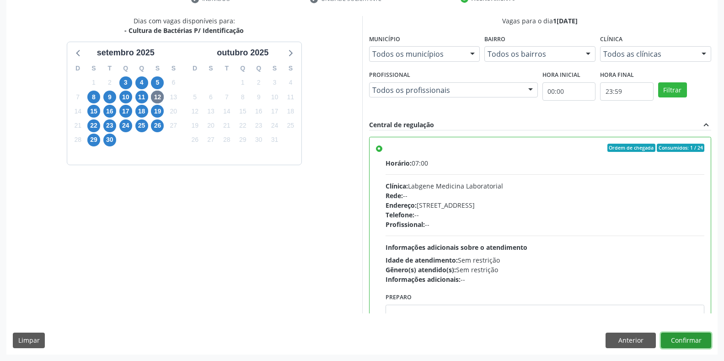
click at [673, 343] on button "Confirmar" at bounding box center [686, 341] width 50 height 16
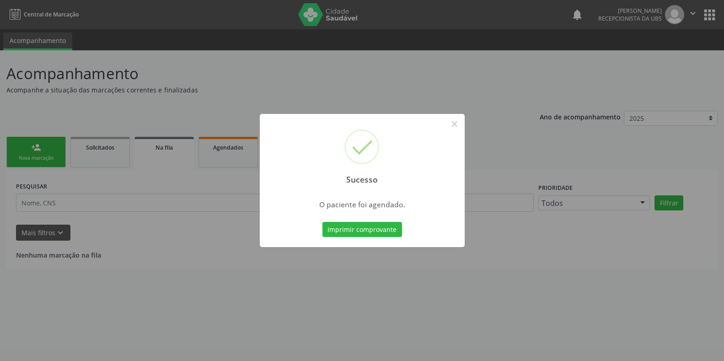
scroll to position [0, 0]
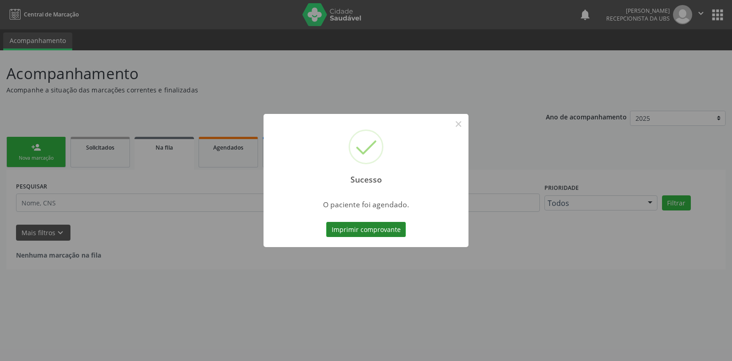
click at [363, 231] on button "Imprimir comprovante" at bounding box center [366, 230] width 80 height 16
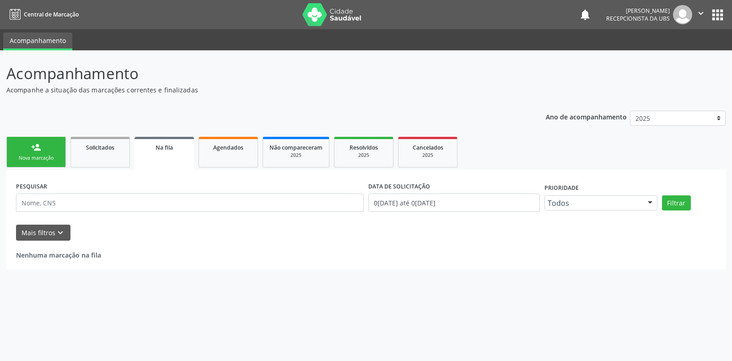
click at [57, 146] on link "person_add Nova marcação" at bounding box center [35, 152] width 59 height 31
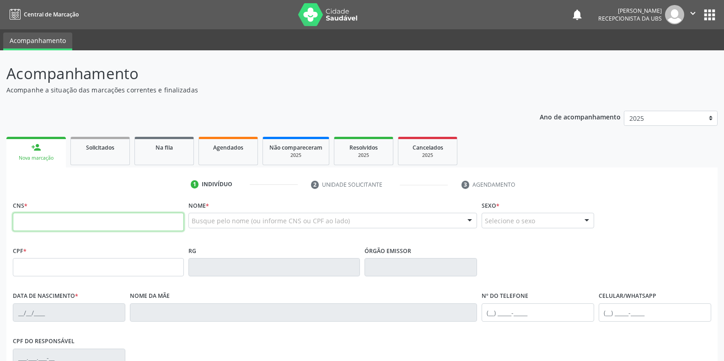
click at [62, 226] on input "text" at bounding box center [98, 222] width 171 height 18
paste input "898 0045 0131 0695"
type input "898 0045 0131 0695"
type input "3[DATE]"
type input "[PERSON_NAME]"
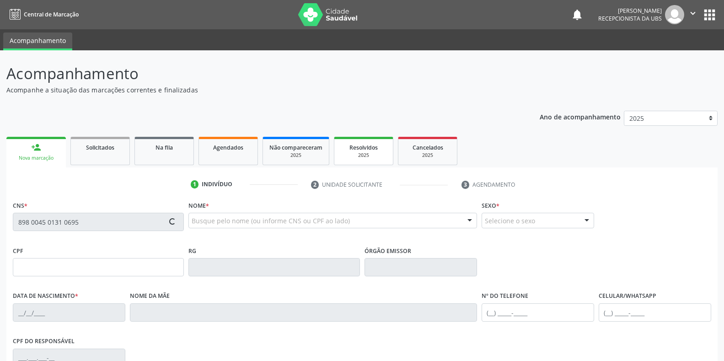
type input "[PHONE_NUMBER]"
type input "19"
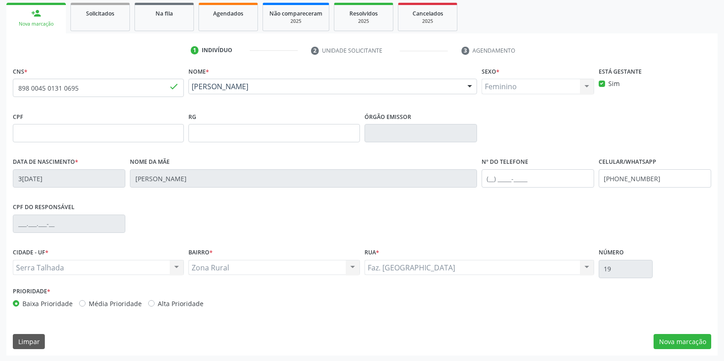
scroll to position [135, 0]
click at [668, 339] on button "Nova marcação" at bounding box center [683, 341] width 58 height 16
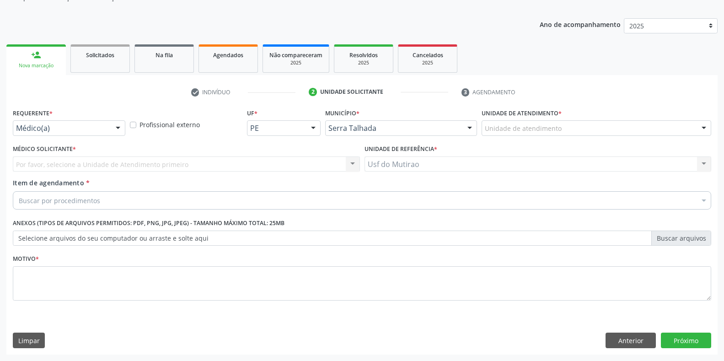
scroll to position [92, 0]
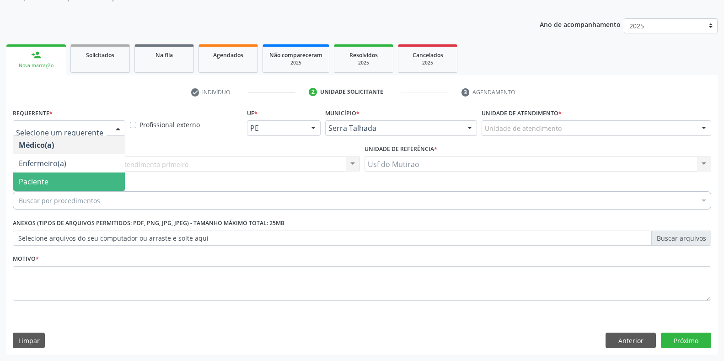
click at [53, 181] on span "Paciente" at bounding box center [69, 181] width 112 height 18
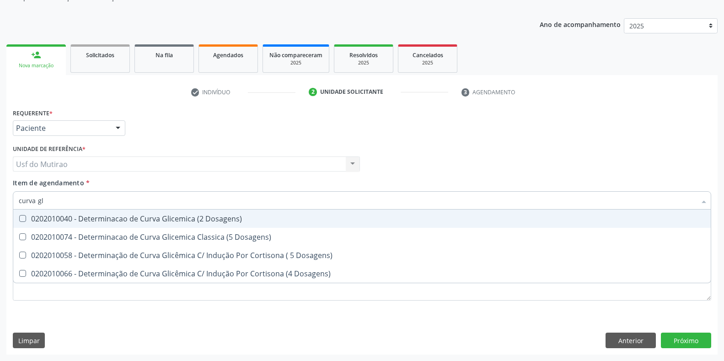
type input "curva gli"
click at [81, 224] on span "0202010040 - Determinacao de Curva Glicemica (2 Dosagens)" at bounding box center [362, 218] width 698 height 18
checkbox Dosagens\) "true"
drag, startPoint x: 88, startPoint y: 204, endPoint x: 15, endPoint y: 203, distance: 73.2
click at [15, 203] on div "curva gli" at bounding box center [362, 200] width 698 height 18
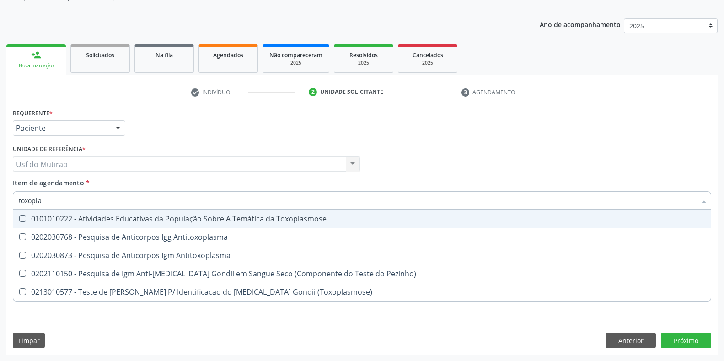
type input "toxoplas"
checkbox Toxoplasmose\ "false"
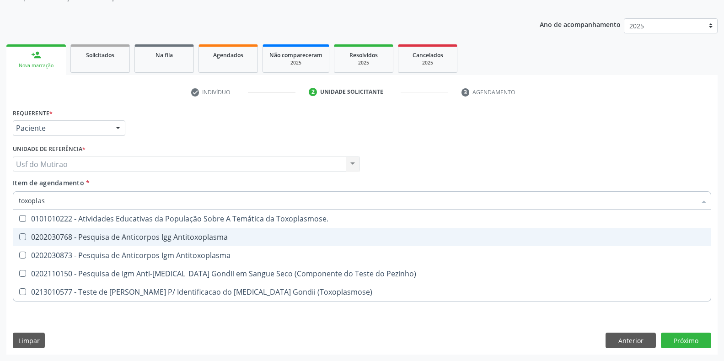
click at [77, 234] on div "0202030768 - Pesquisa de Anticorpos Igg Antitoxoplasma" at bounding box center [362, 236] width 687 height 7
checkbox Antitoxoplasma "true"
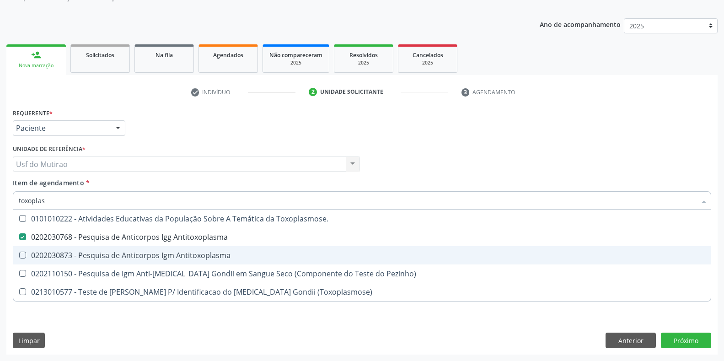
click at [76, 256] on div "0202030873 - Pesquisa de Anticorpos Igm Antitoxoplasma" at bounding box center [362, 255] width 687 height 7
checkbox Antitoxoplasma "true"
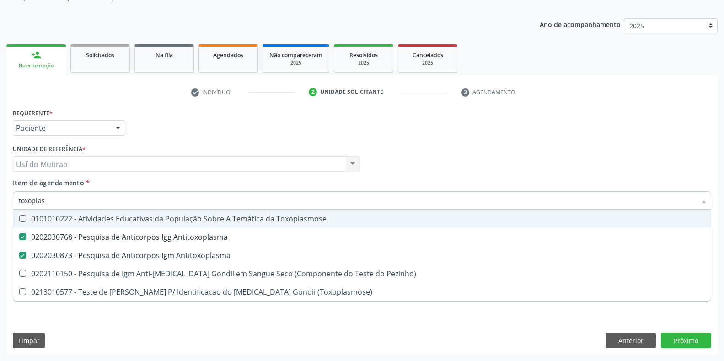
drag, startPoint x: 81, startPoint y: 196, endPoint x: 3, endPoint y: 198, distance: 78.2
click at [3, 198] on div "Acompanhamento Acompanhe a situação das marcações correntes e finalizadas Relat…" at bounding box center [362, 159] width 724 height 403
type input "cu"
checkbox Antitoxoplasma "false"
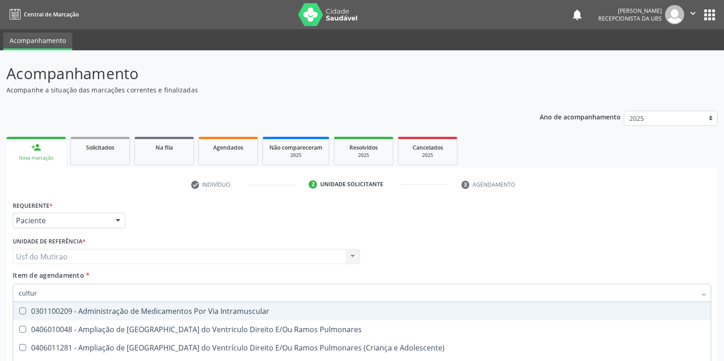
scroll to position [92, 0]
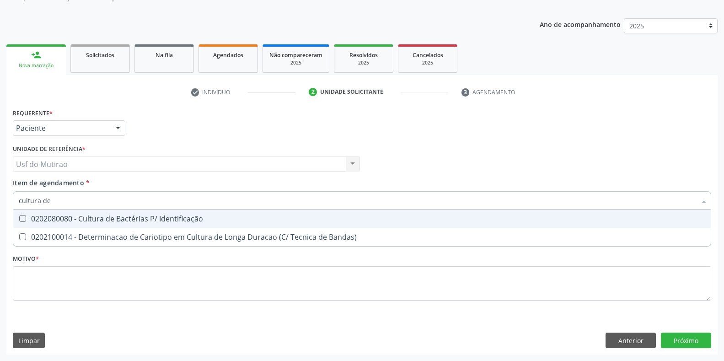
type input "cultura de"
click at [99, 222] on div "0202080080 - Cultura de Bactérias P/ Identificação" at bounding box center [362, 218] width 687 height 7
checkbox Identificação "true"
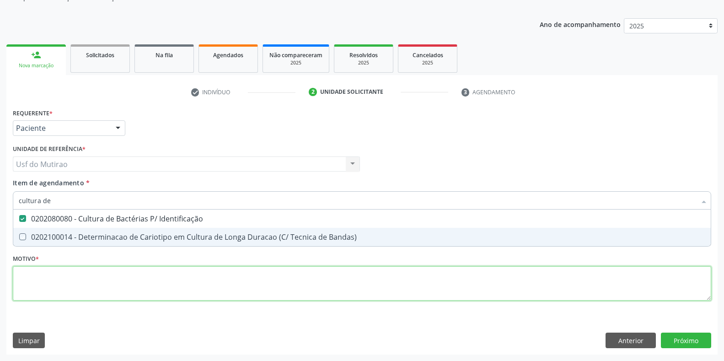
click at [87, 285] on div "Requerente * Paciente Médico(a) Enfermeiro(a) Paciente Nenhum resultado encontr…" at bounding box center [362, 209] width 698 height 207
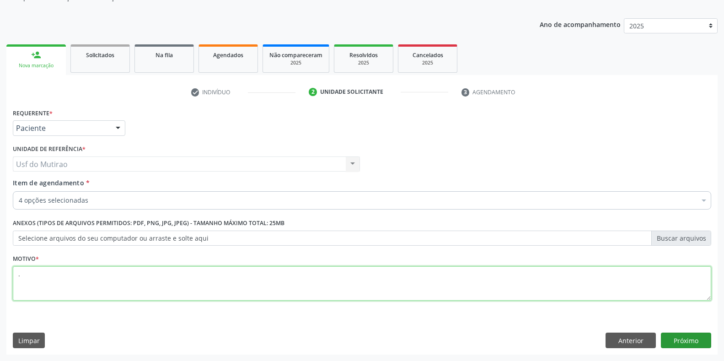
type textarea "."
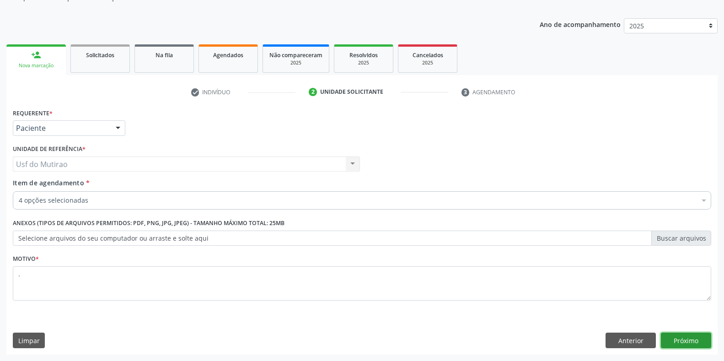
click at [687, 338] on button "Próximo" at bounding box center [686, 341] width 50 height 16
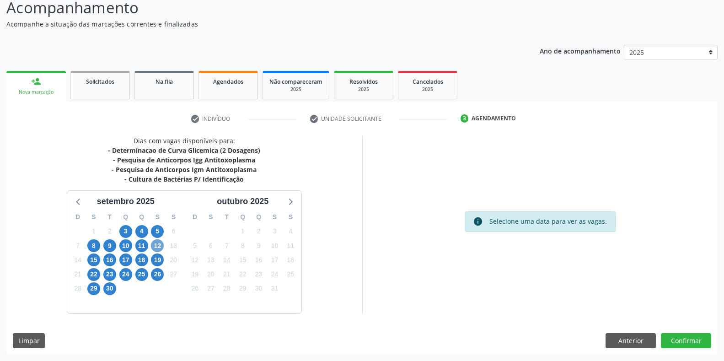
click at [155, 242] on span "12" at bounding box center [157, 245] width 13 height 13
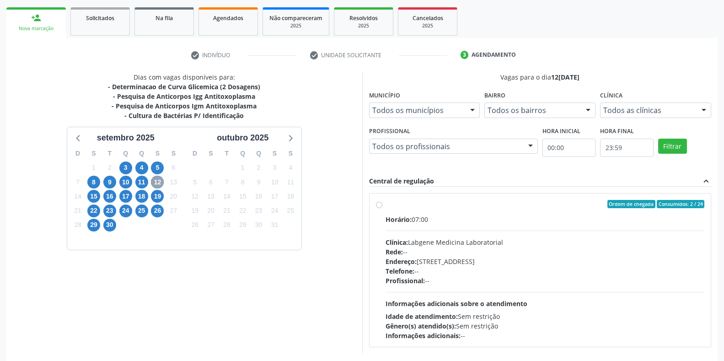
scroll to position [157, 0]
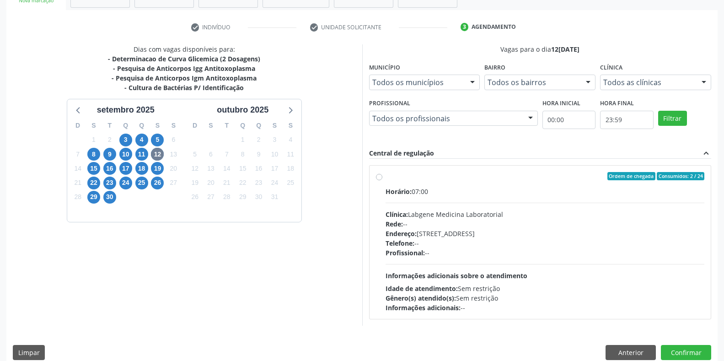
click at [414, 211] on div "Clínica: Labgene Medicina Laboratorial" at bounding box center [545, 214] width 319 height 10
click at [382, 180] on input "Ordem de chegada Consumidos: 2 / 24 Horário: 07:00 Clínica: Labgene Medicina La…" at bounding box center [379, 176] width 6 height 8
radio input "true"
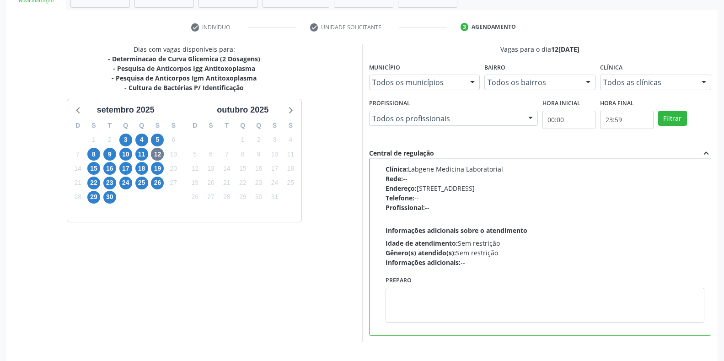
scroll to position [186, 0]
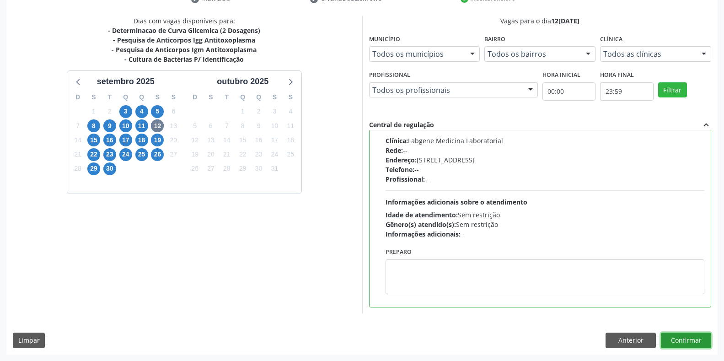
click at [704, 340] on button "Confirmar" at bounding box center [686, 341] width 50 height 16
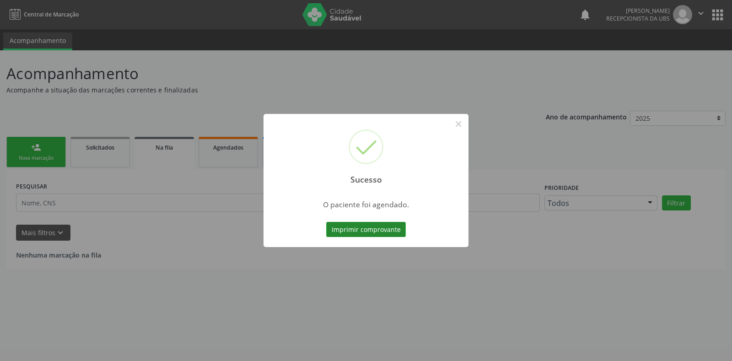
click at [351, 227] on button "Imprimir comprovante" at bounding box center [366, 230] width 80 height 16
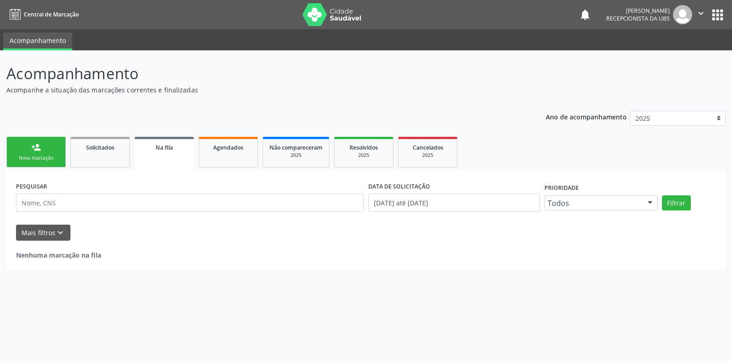
click at [56, 153] on link "person_add Nova marcação" at bounding box center [35, 152] width 59 height 31
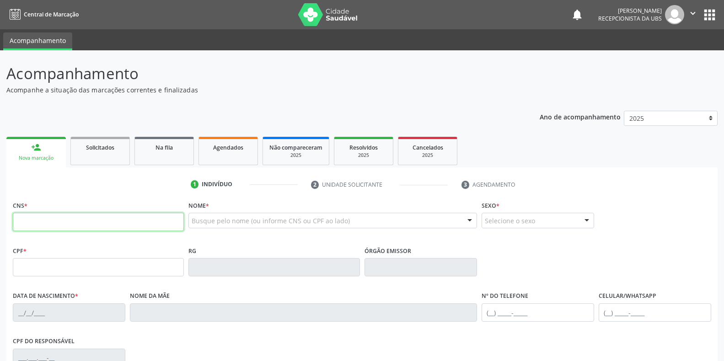
click at [94, 224] on input "text" at bounding box center [98, 222] width 171 height 18
paste input "898 0045 0131 0695"
type input "898 0045 0131 0695"
type input "3[DATE]"
type input "[PERSON_NAME]"
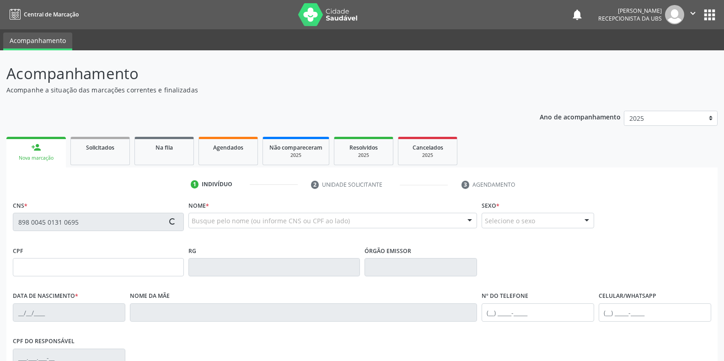
type input "[PHONE_NUMBER]"
type input "19"
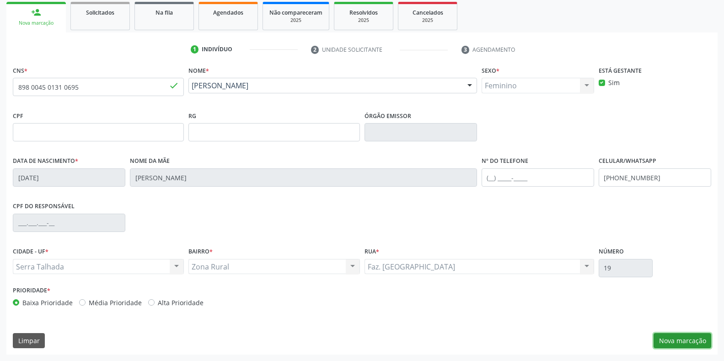
click at [662, 343] on button "Nova marcação" at bounding box center [683, 341] width 58 height 16
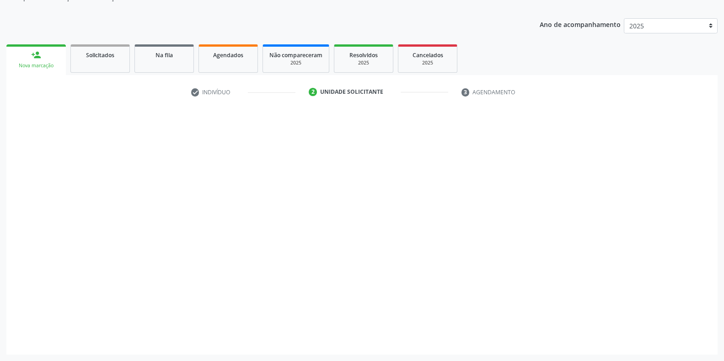
scroll to position [92, 0]
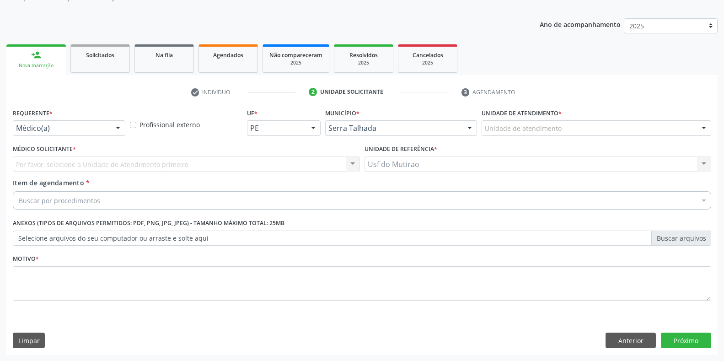
click at [113, 126] on div at bounding box center [118, 129] width 14 height 16
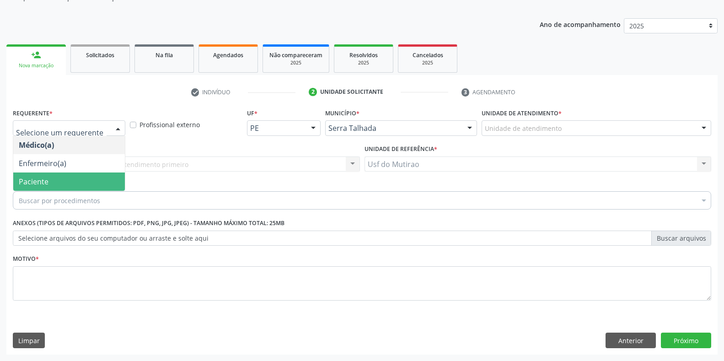
click at [68, 177] on span "Paciente" at bounding box center [69, 181] width 112 height 18
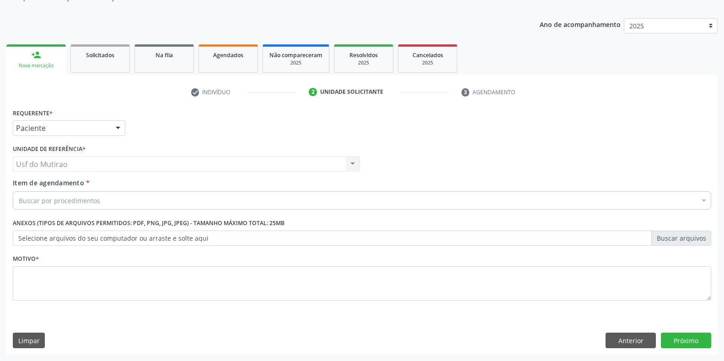
click at [78, 206] on div "Buscar por procedimentos" at bounding box center [362, 200] width 698 height 18
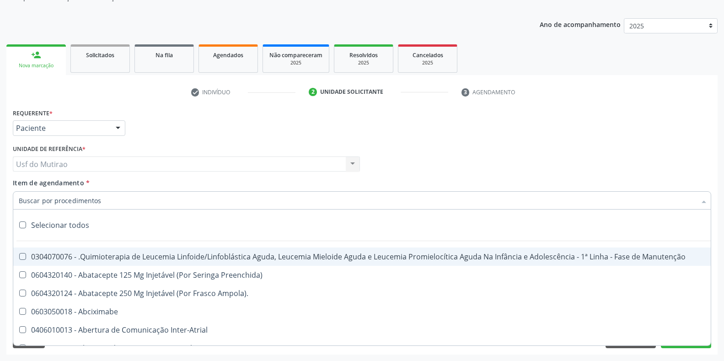
click at [82, 204] on input "Item de agendamento *" at bounding box center [357, 200] width 677 height 18
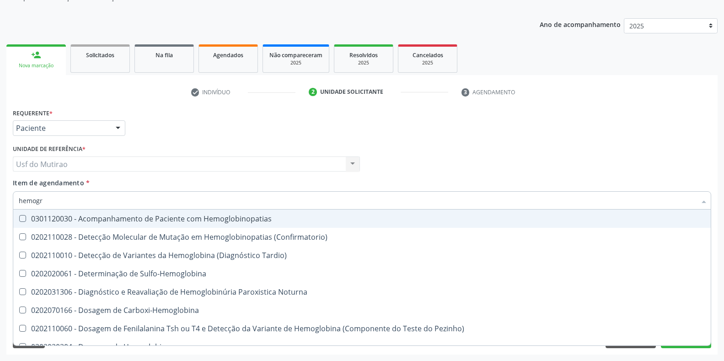
type input "hemogra"
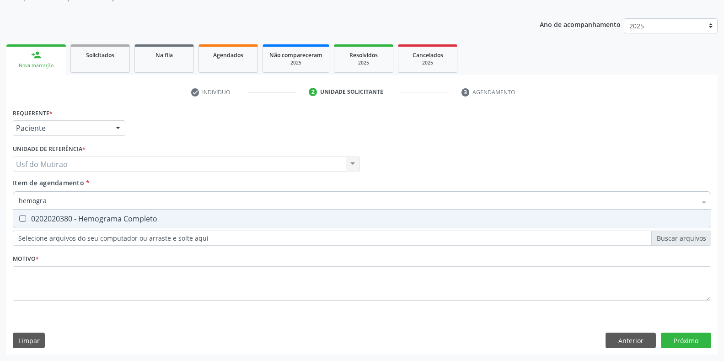
click at [82, 220] on div "0202020380 - Hemograma Completo" at bounding box center [362, 218] width 687 height 7
checkbox Completo "true"
drag, startPoint x: 84, startPoint y: 205, endPoint x: 0, endPoint y: 204, distance: 84.2
click at [0, 204] on div "Acompanhamento Acompanhe a situação das marcações correntes e finalizadas Relat…" at bounding box center [362, 159] width 724 height 403
type input "gli"
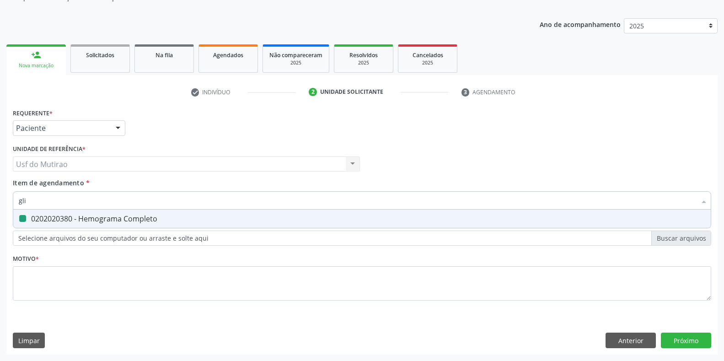
checkbox Completo "false"
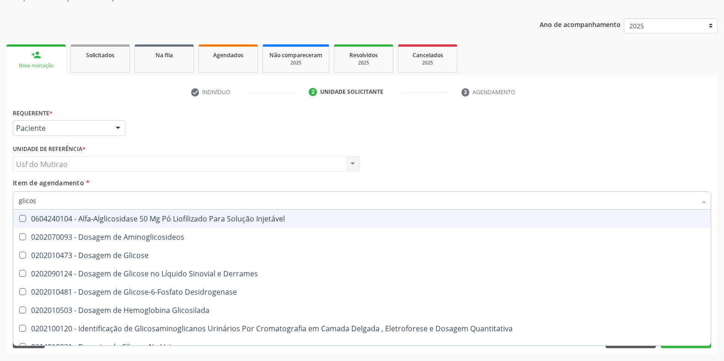
type input "glicose"
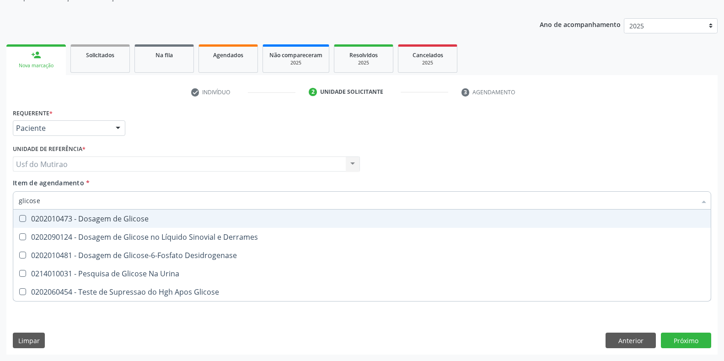
click at [89, 217] on div "0202010473 - Dosagem de Glicose" at bounding box center [362, 218] width 687 height 7
checkbox Glicose "true"
drag, startPoint x: 100, startPoint y: 201, endPoint x: 0, endPoint y: 202, distance: 100.2
click at [0, 202] on div "Acompanhamento Acompanhe a situação das marcações correntes e finalizadas Relat…" at bounding box center [362, 159] width 724 height 403
type input "analise d"
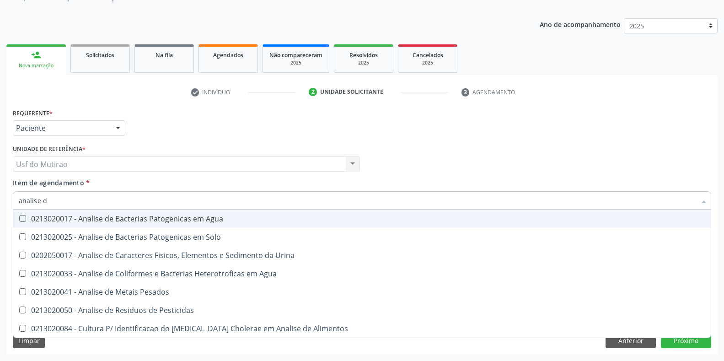
checkbox Agua "false"
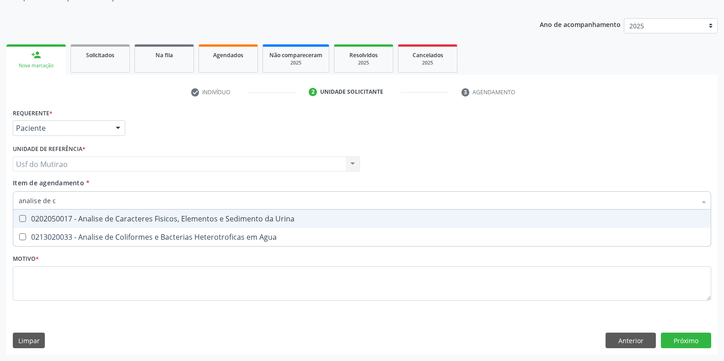
type input "analise de ca"
click at [82, 221] on div "0202050017 - Analise de Caracteres Fisicos, Elementos e Sedimento da Urina" at bounding box center [362, 218] width 687 height 7
checkbox Urina "true"
drag, startPoint x: 92, startPoint y: 202, endPoint x: 8, endPoint y: 197, distance: 84.3
click at [8, 197] on div "Requerente * Paciente Médico(a) Enfermeiro(a) Paciente Nenhum resultado encontr…" at bounding box center [361, 230] width 711 height 248
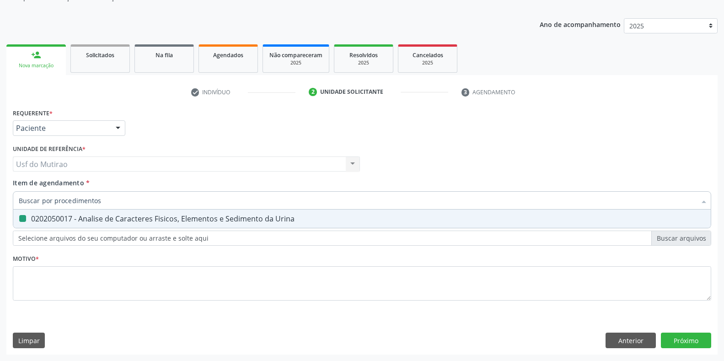
checkbox Urina "false"
type input "tgo"
click at [22, 220] on \(Tgo\) at bounding box center [22, 218] width 7 height 7
click at [19, 220] on \(Tgo\) "checkbox" at bounding box center [16, 218] width 6 height 6
checkbox \(Tgo\) "true"
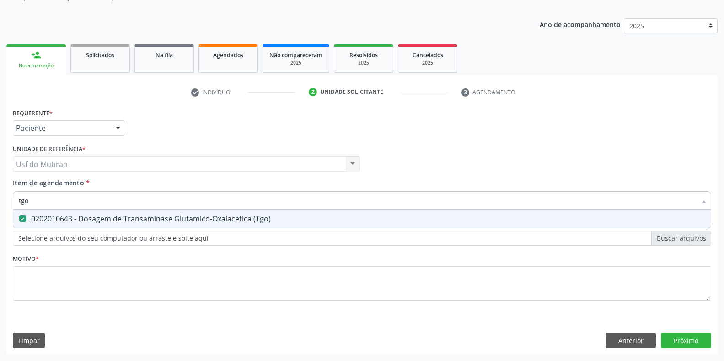
drag, startPoint x: 45, startPoint y: 203, endPoint x: 0, endPoint y: 201, distance: 44.9
click at [0, 201] on div "Acompanhamento Acompanhe a situação das marcações correntes e finalizadas Relat…" at bounding box center [362, 159] width 724 height 403
type input "tgp"
click at [24, 220] on \(Tgp\) at bounding box center [22, 218] width 7 height 7
click at [19, 220] on \(Tgp\) "checkbox" at bounding box center [16, 218] width 6 height 6
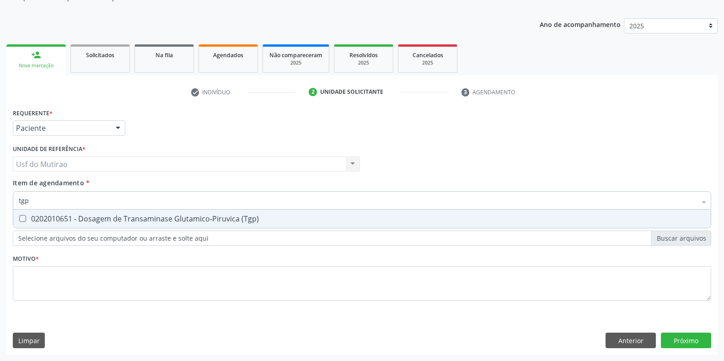
checkbox \(Tgp\) "true"
drag, startPoint x: 48, startPoint y: 199, endPoint x: 0, endPoint y: 199, distance: 47.1
click at [0, 199] on div "Acompanhamento Acompanhe a situação das marcações correntes e finalizadas Relat…" at bounding box center [362, 159] width 724 height 403
type input "acido"
checkbox \(Tgp\) "false"
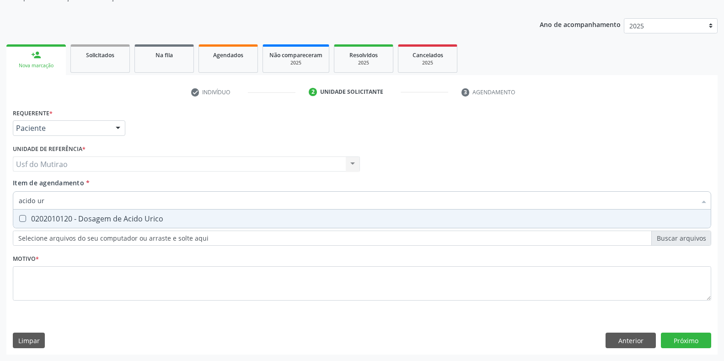
type input "acido uri"
click at [36, 218] on div "0202010120 - Dosagem de Acido Urico" at bounding box center [362, 218] width 687 height 7
checkbox Urico "true"
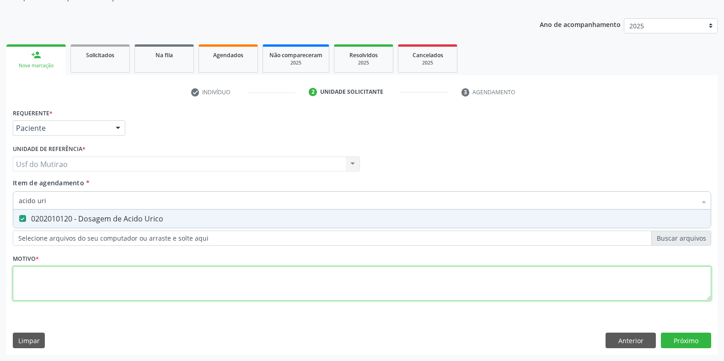
click at [70, 287] on div "Requerente * Paciente Médico(a) Enfermeiro(a) Paciente Nenhum resultado encontr…" at bounding box center [362, 209] width 698 height 207
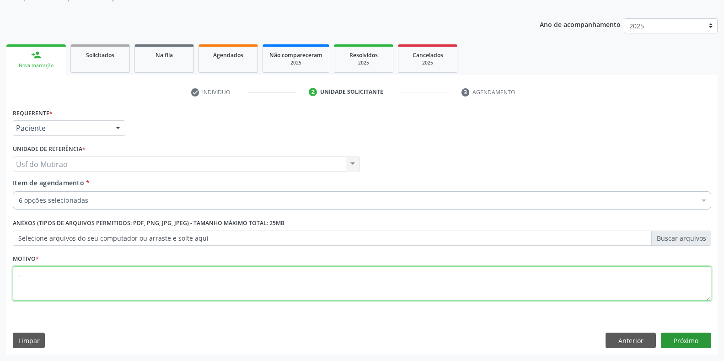
type textarea "."
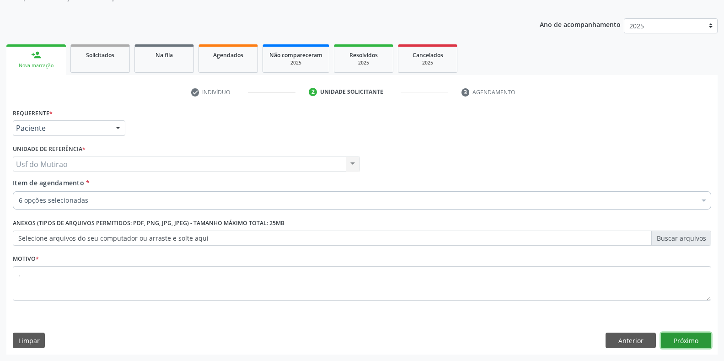
click at [673, 338] on button "Próximo" at bounding box center [686, 341] width 50 height 16
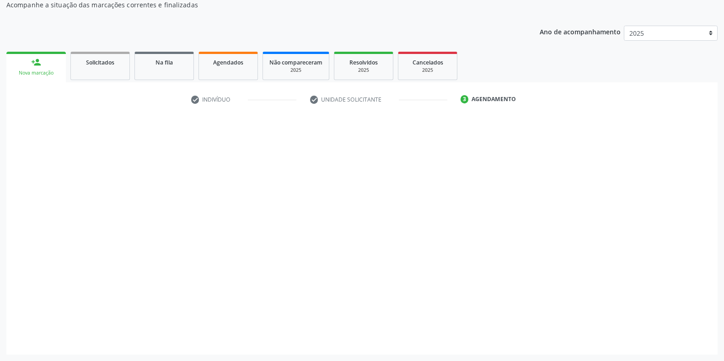
scroll to position [85, 0]
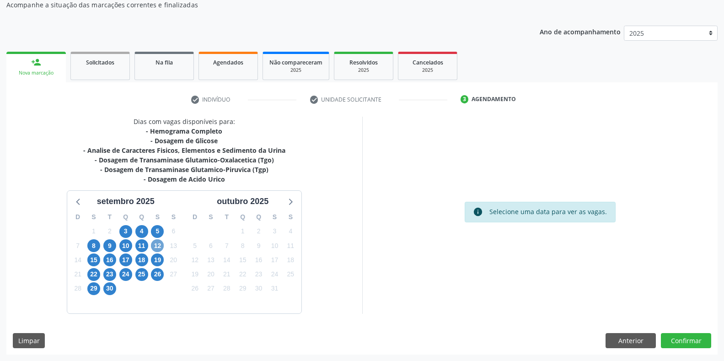
click at [158, 247] on span "12" at bounding box center [157, 245] width 13 height 13
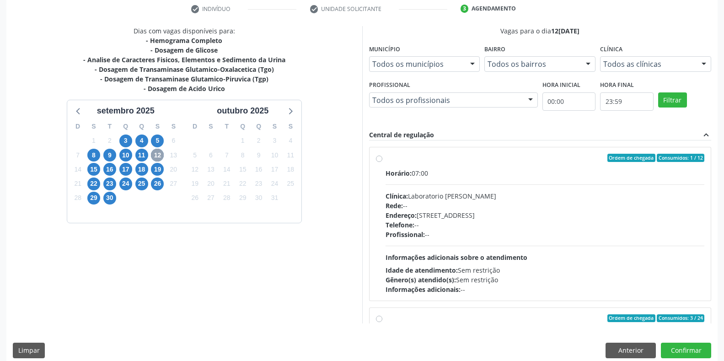
scroll to position [177, 0]
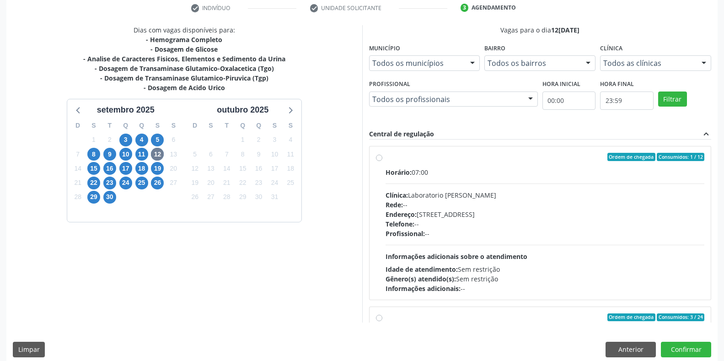
click at [435, 190] on div "Clínica: Laboratorio Jose Paulo Terto" at bounding box center [545, 195] width 319 height 10
click at [382, 161] on input "Ordem de chegada Consumidos: 1 / 12 Horário: 07:00 Clínica: Laboratorio Jose Pa…" at bounding box center [379, 157] width 6 height 8
radio input "true"
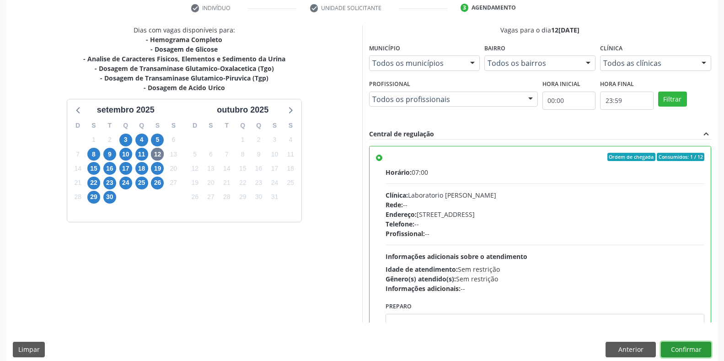
click at [669, 352] on button "Confirmar" at bounding box center [686, 350] width 50 height 16
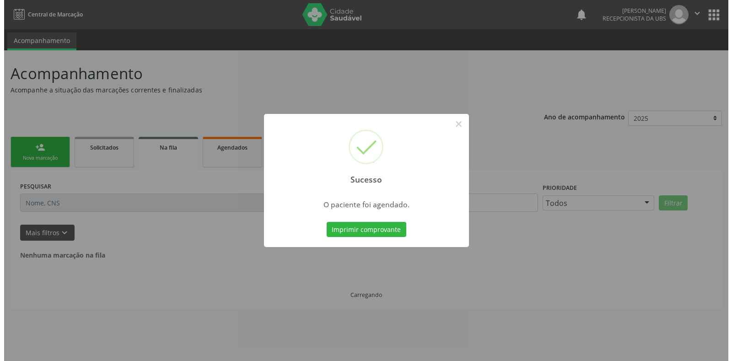
scroll to position [0, 0]
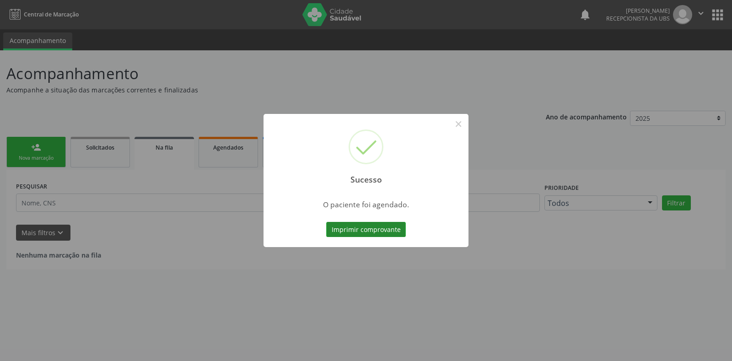
click at [388, 230] on button "Imprimir comprovante" at bounding box center [366, 230] width 80 height 16
